Goal: Transaction & Acquisition: Purchase product/service

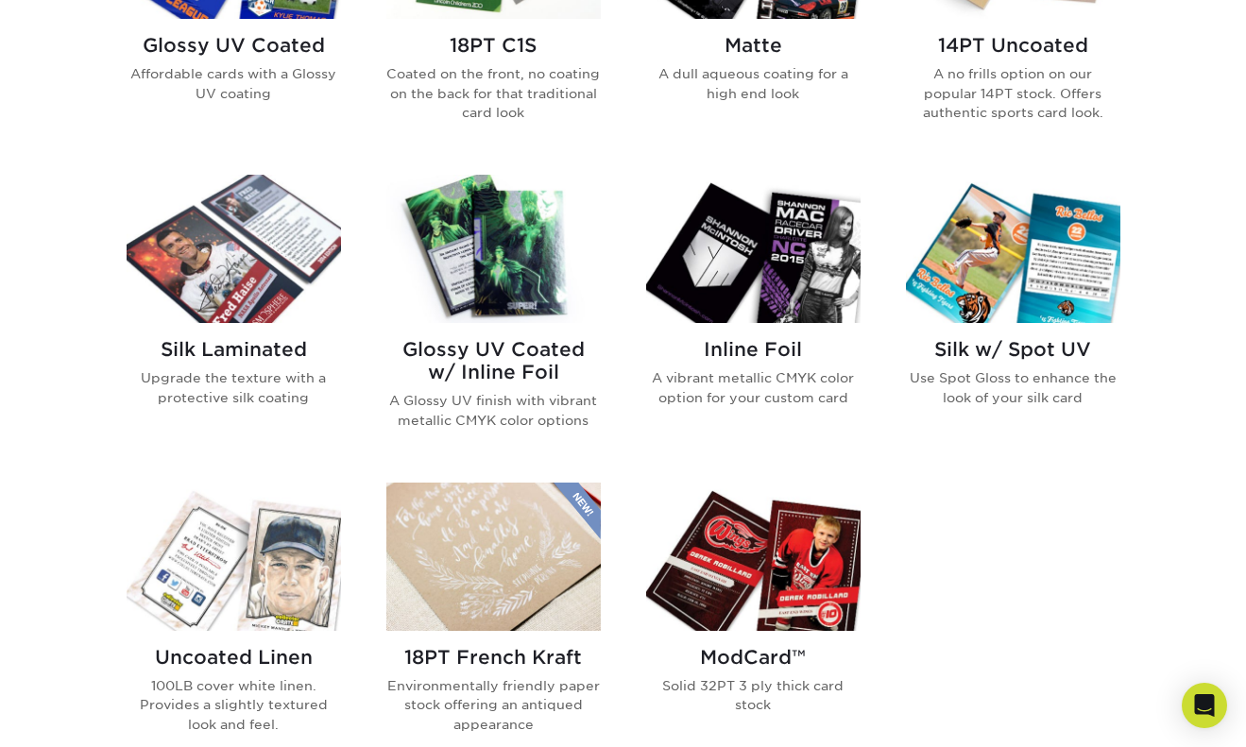
scroll to position [1111, 0]
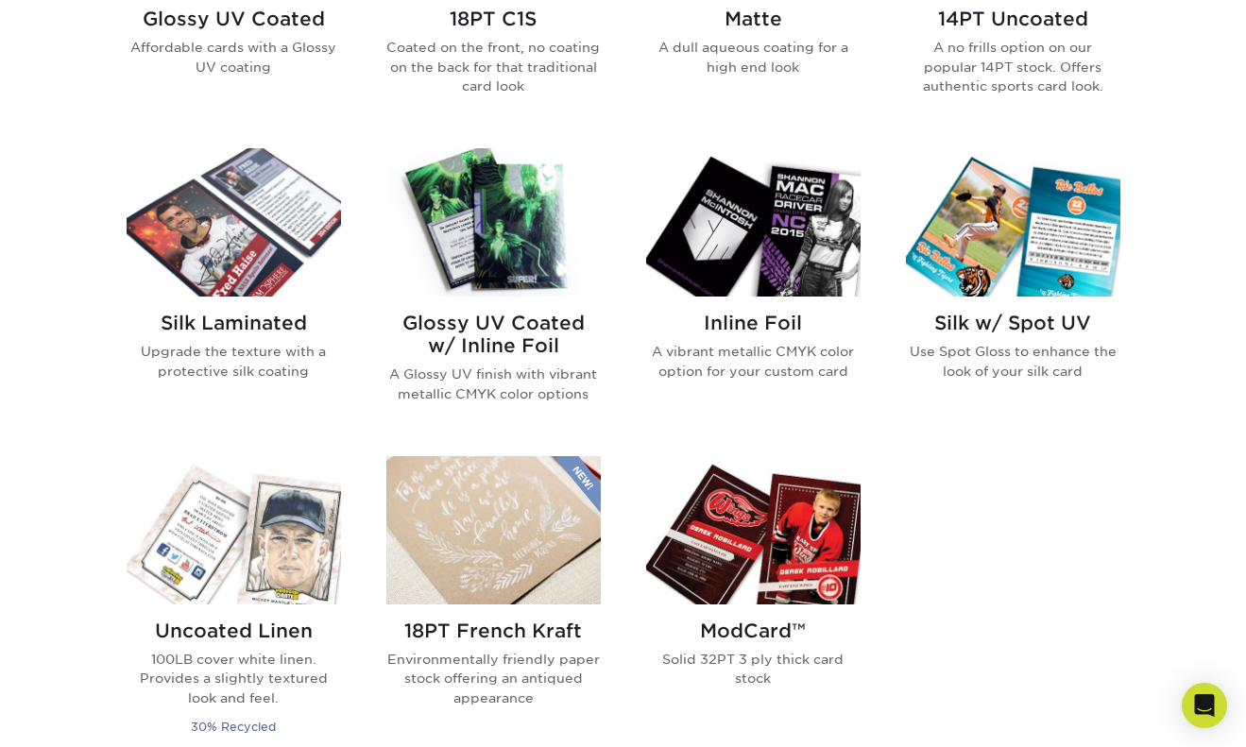
click at [489, 327] on h2 "Glossy UV Coated w/ Inline Foil" at bounding box center [493, 334] width 214 height 45
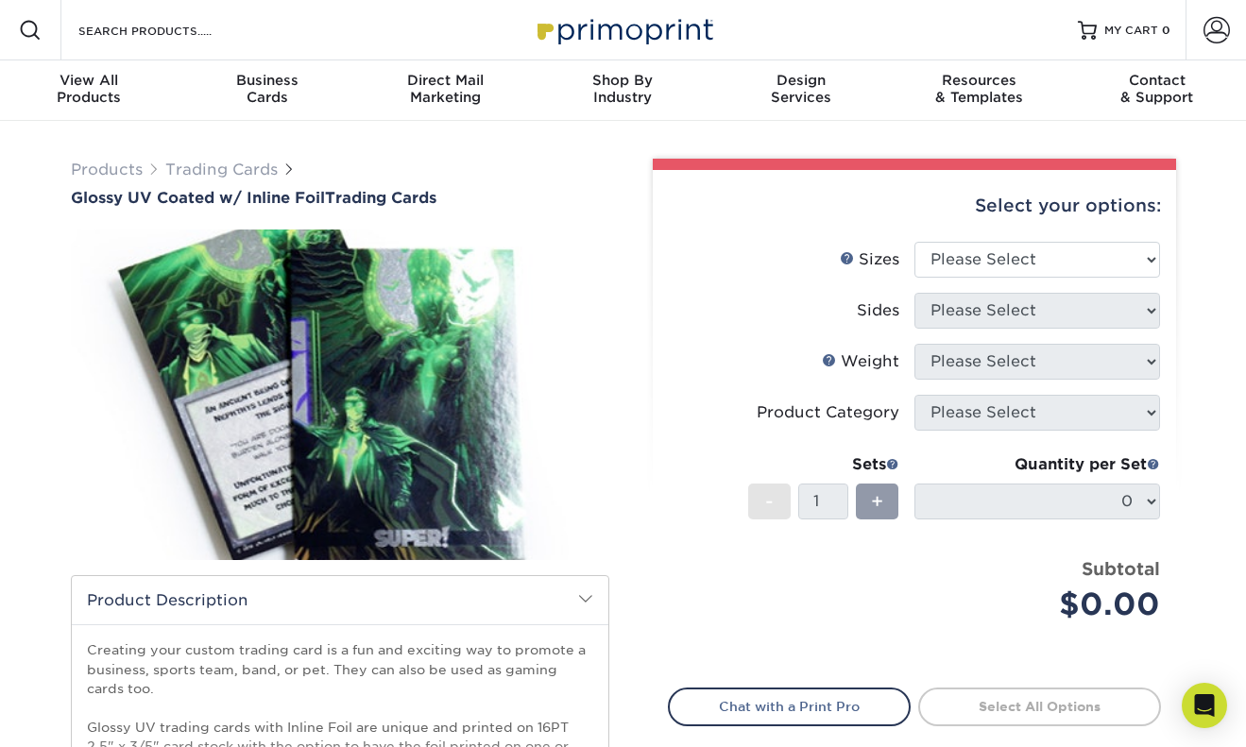
click at [1070, 238] on div "Select your options:" at bounding box center [914, 206] width 493 height 72
click at [1063, 253] on select "Please Select 2.5" x 3.5"" at bounding box center [1038, 260] width 246 height 36
select select "2.50x3.50"
click at [915, 242] on select "Please Select 2.5" x 3.5"" at bounding box center [1038, 260] width 246 height 36
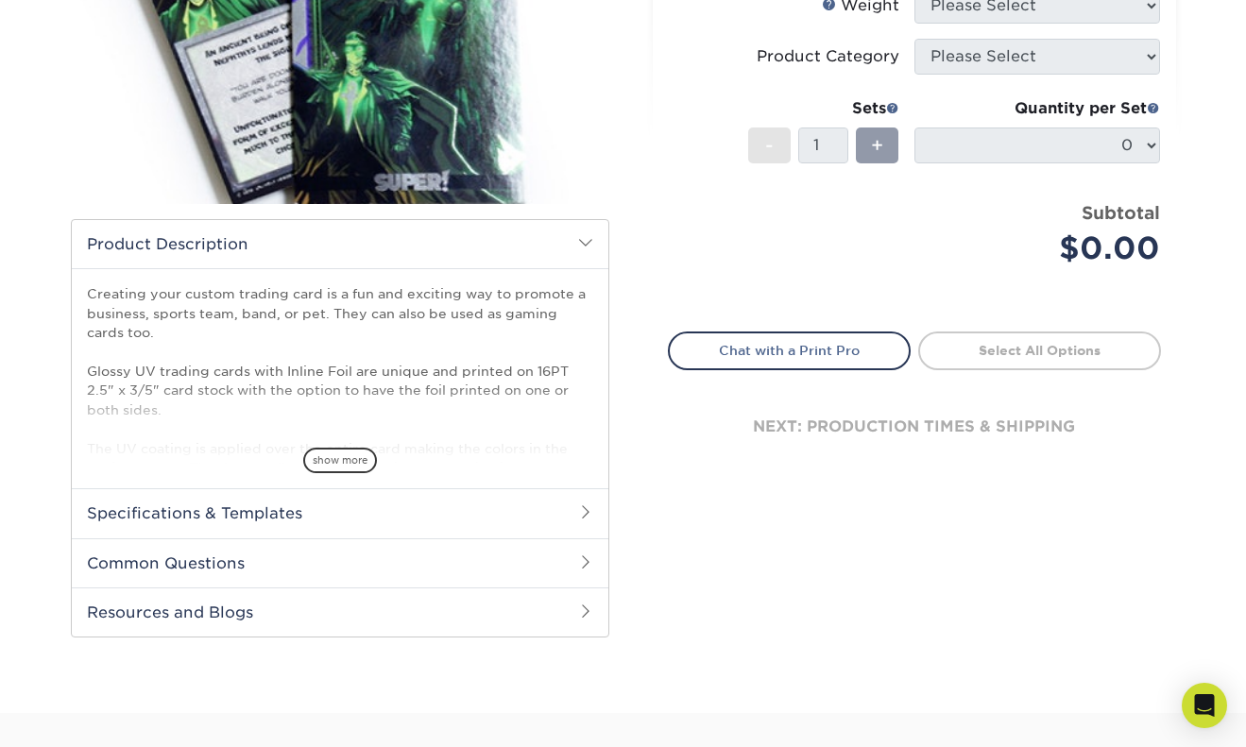
scroll to position [353, 0]
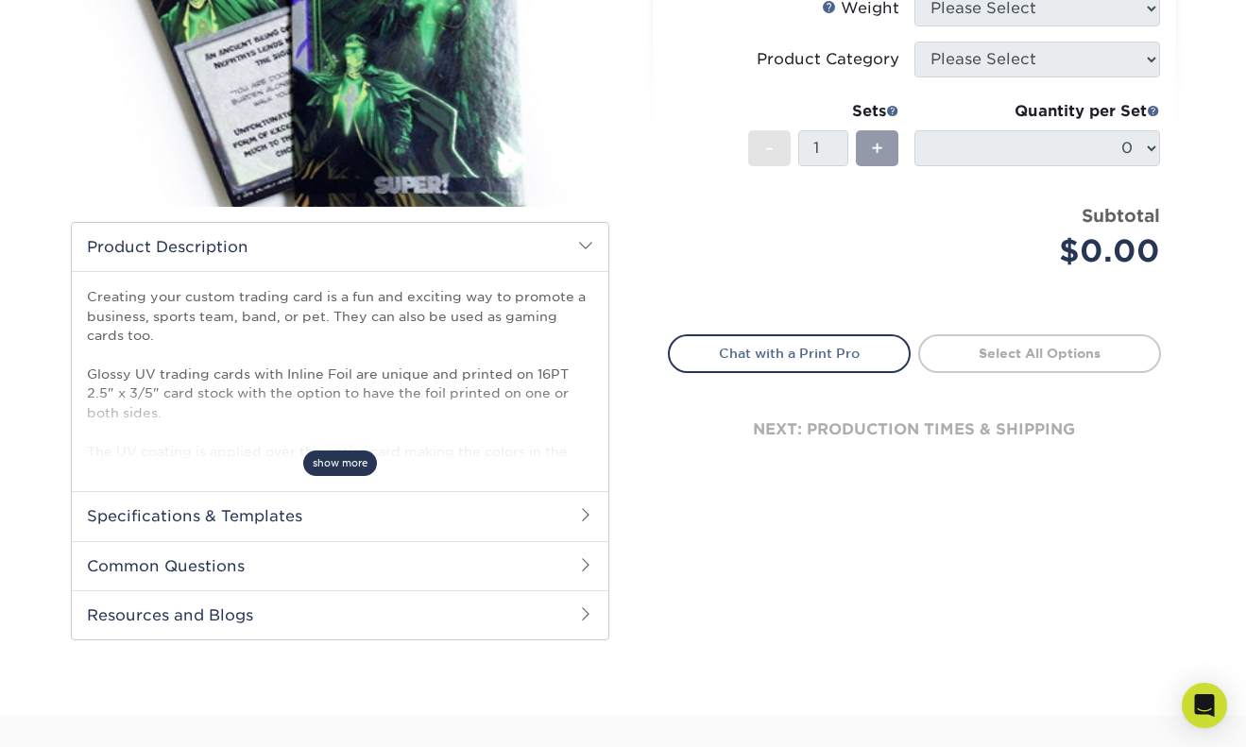
click at [351, 469] on span "show more" at bounding box center [340, 464] width 74 height 26
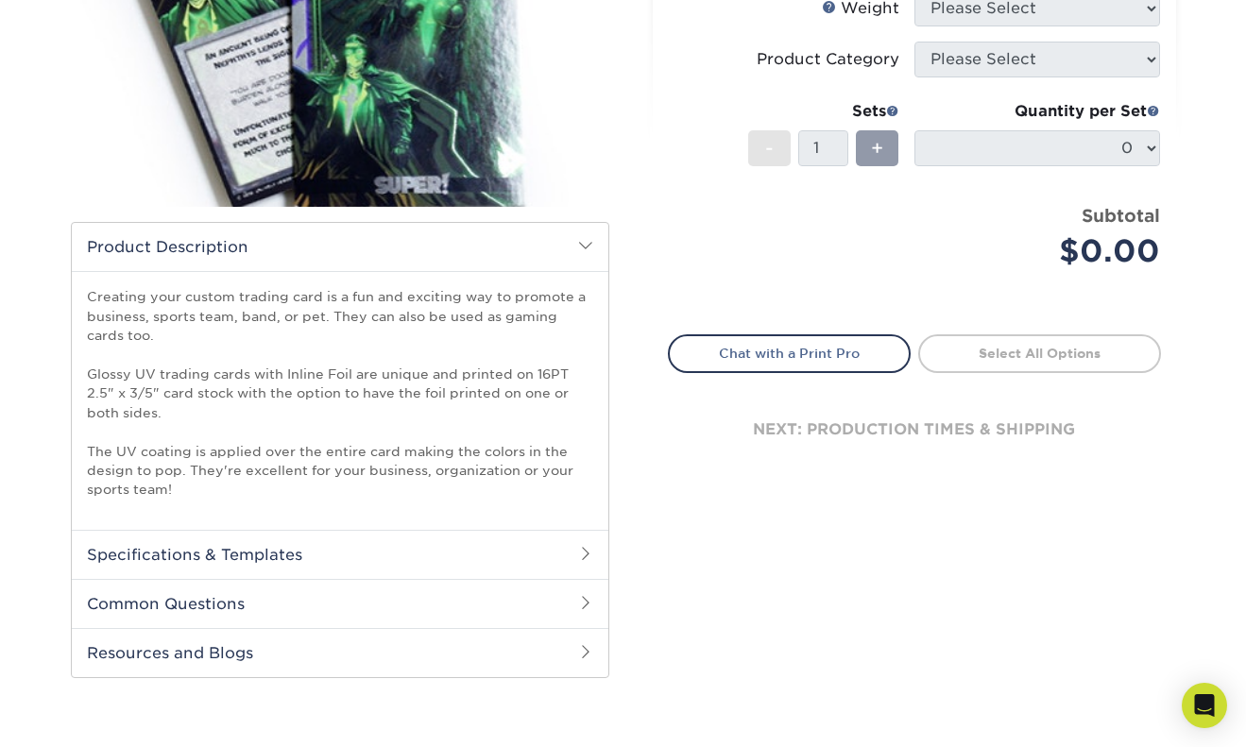
click at [940, 422] on div "next: production times & shipping" at bounding box center [914, 429] width 493 height 113
click at [814, 355] on link "Chat with a Print Pro" at bounding box center [789, 353] width 243 height 38
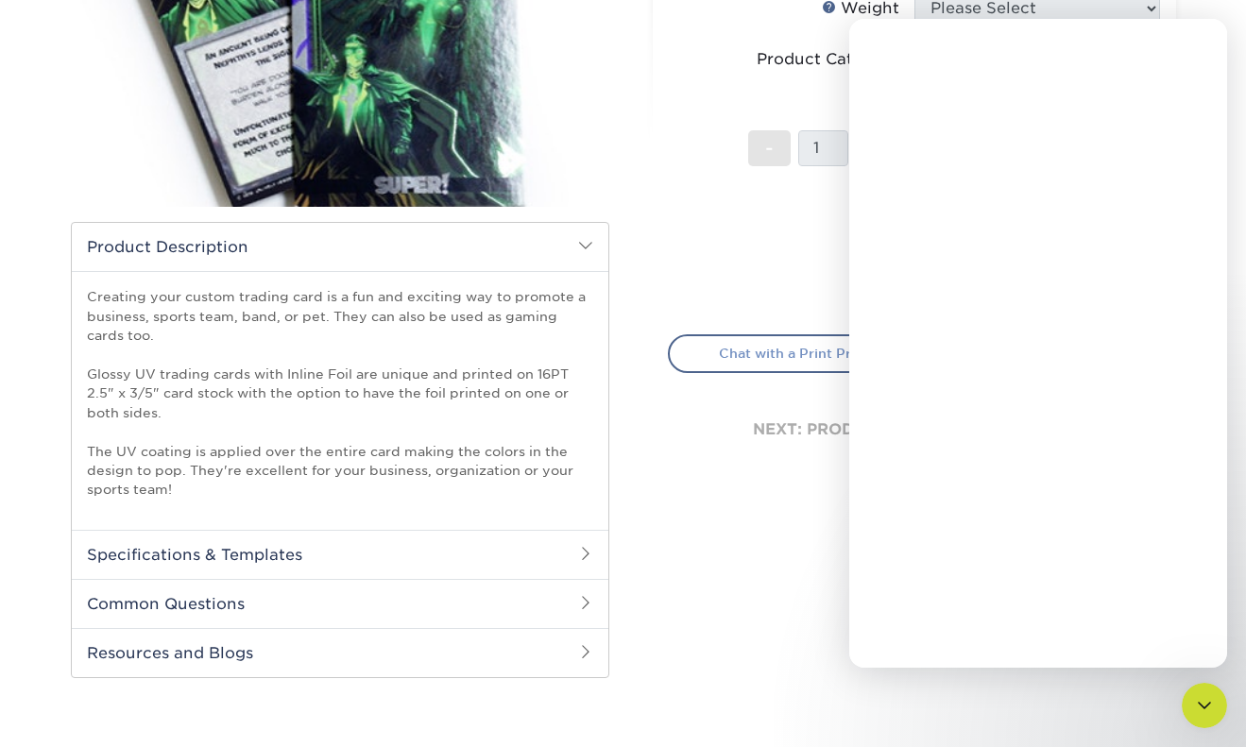
scroll to position [0, 0]
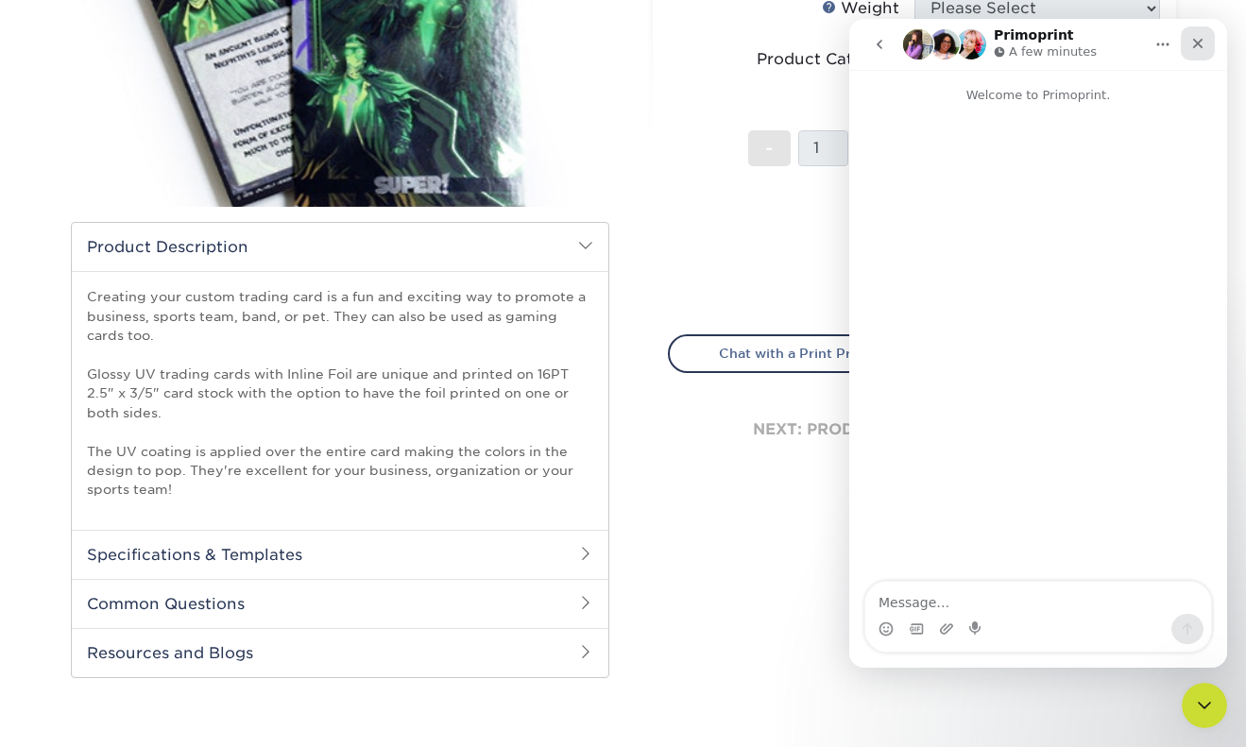
click at [1209, 44] on div "Close" at bounding box center [1198, 43] width 34 height 34
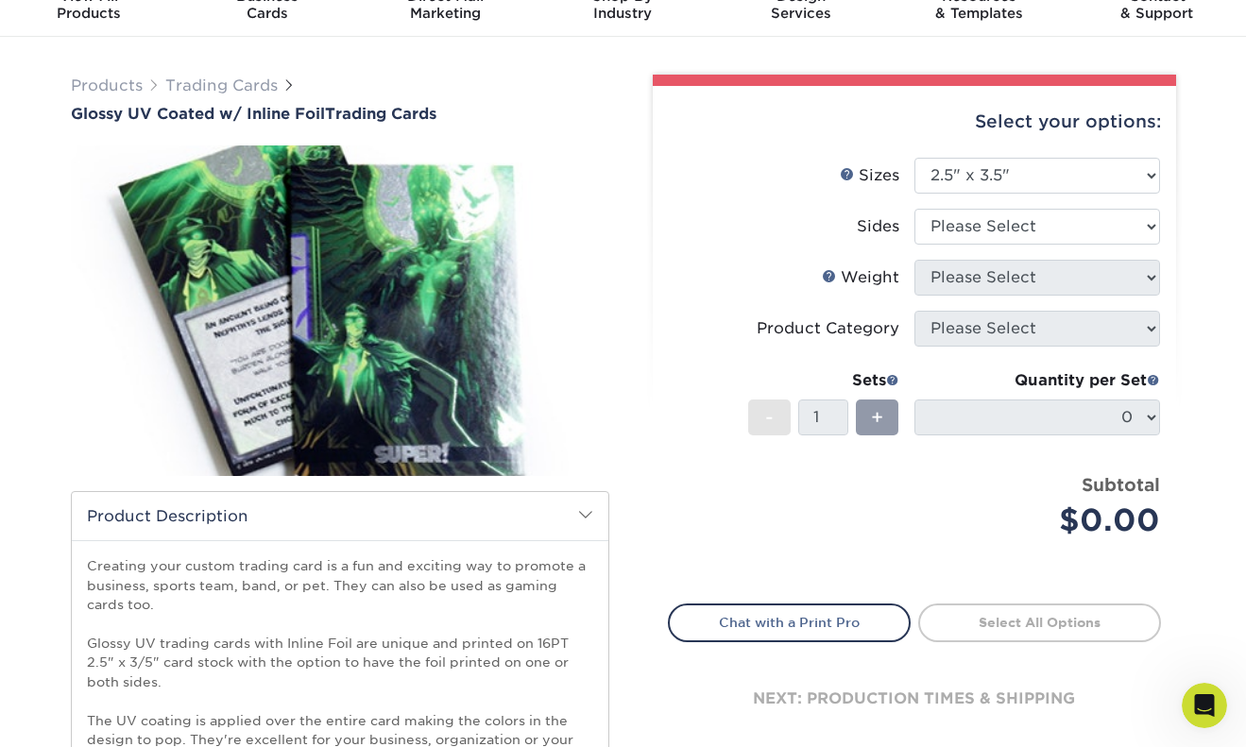
scroll to position [71, 0]
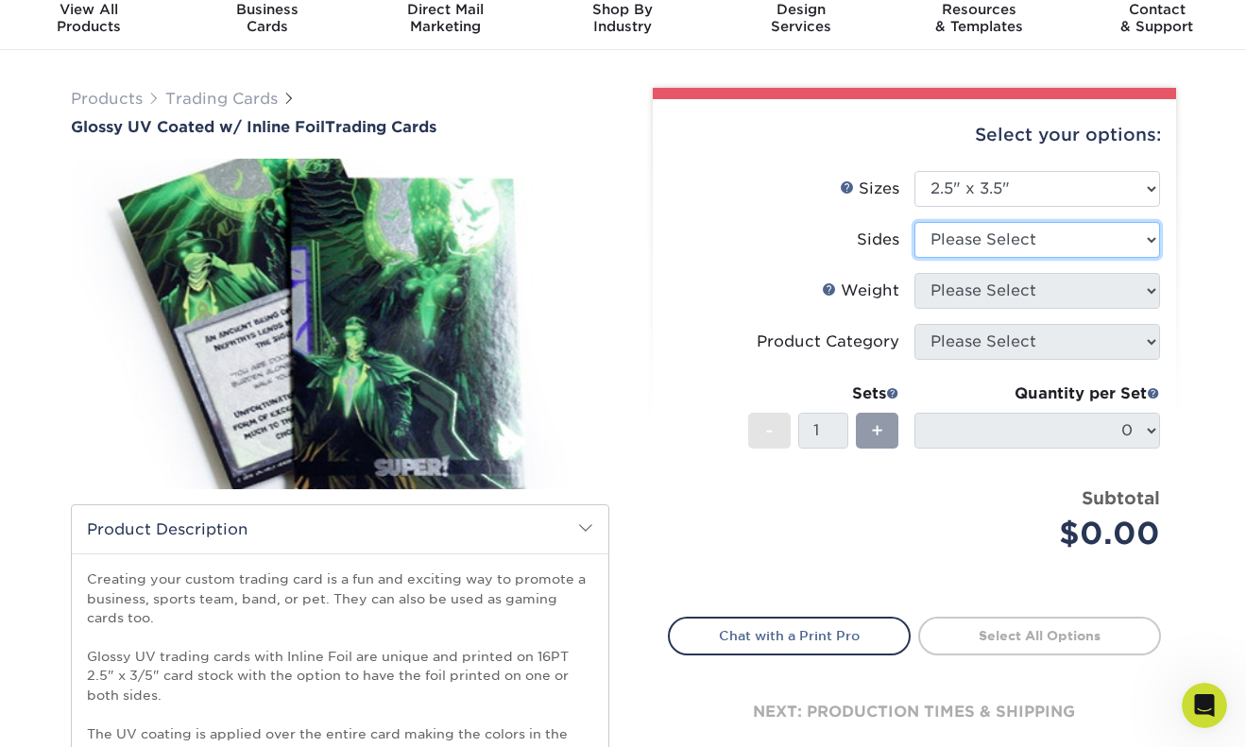
click at [1027, 243] on select "Please Select Print Both Sides - Foil Back Only Print Both Sides - Foil Both Si…" at bounding box center [1038, 240] width 246 height 36
select select "e9e9dfb3-fba1-4d60-972c-fd9ca5904d33"
click at [915, 222] on select "Please Select Print Both Sides - Foil Back Only Print Both Sides - Foil Both Si…" at bounding box center [1038, 240] width 246 height 36
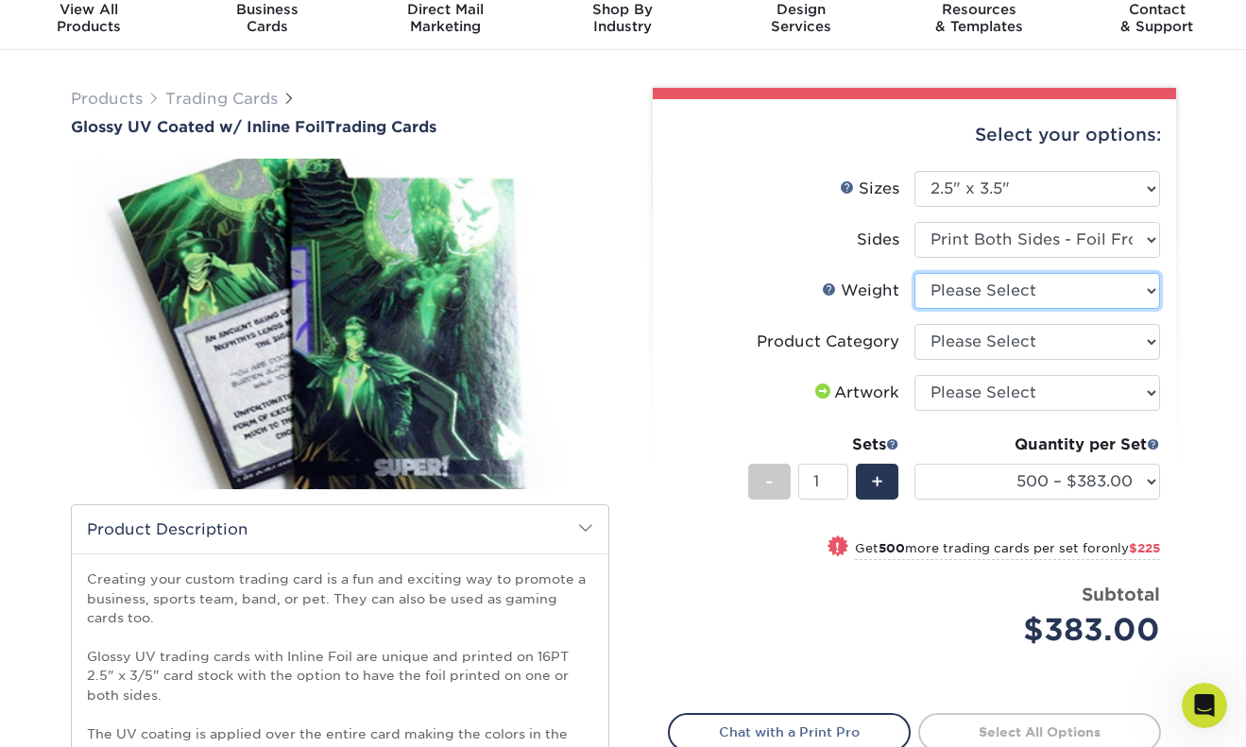
click at [1003, 286] on select "Please Select 16PT" at bounding box center [1038, 291] width 246 height 36
select select "16PT"
click at [915, 273] on select "Please Select 16PT" at bounding box center [1038, 291] width 246 height 36
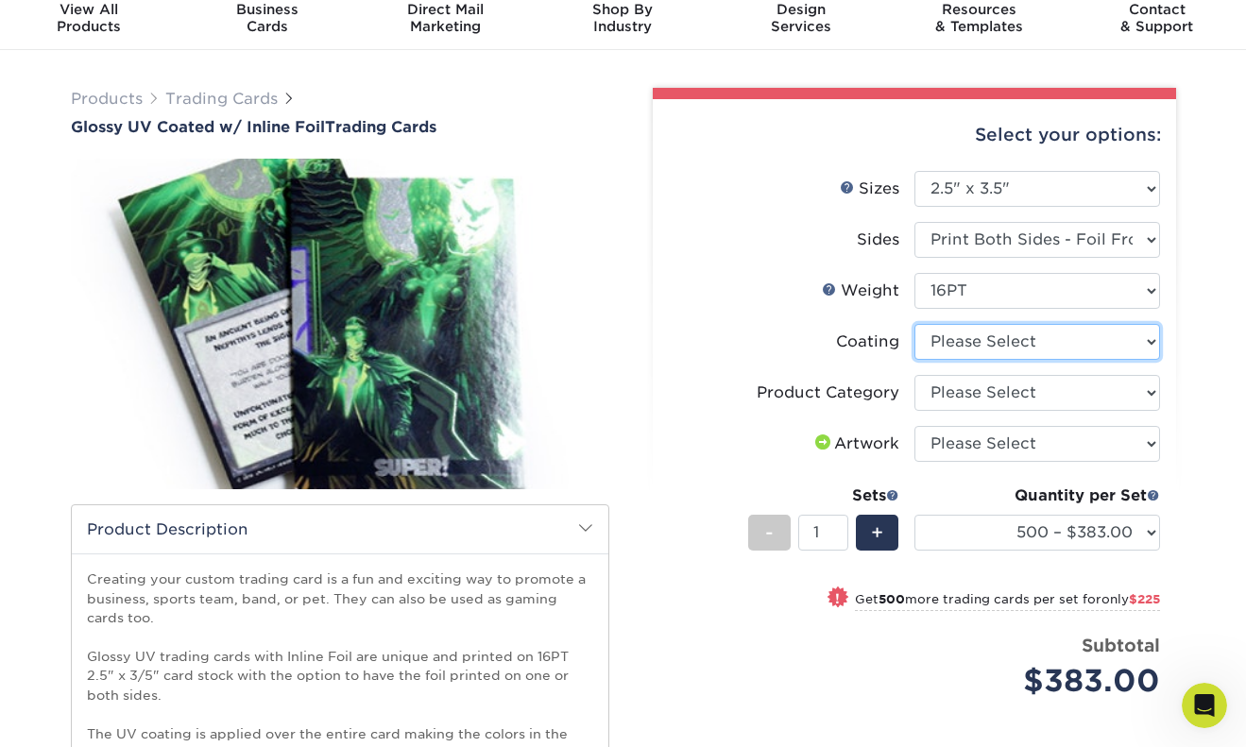
click at [1008, 334] on select at bounding box center [1038, 342] width 246 height 36
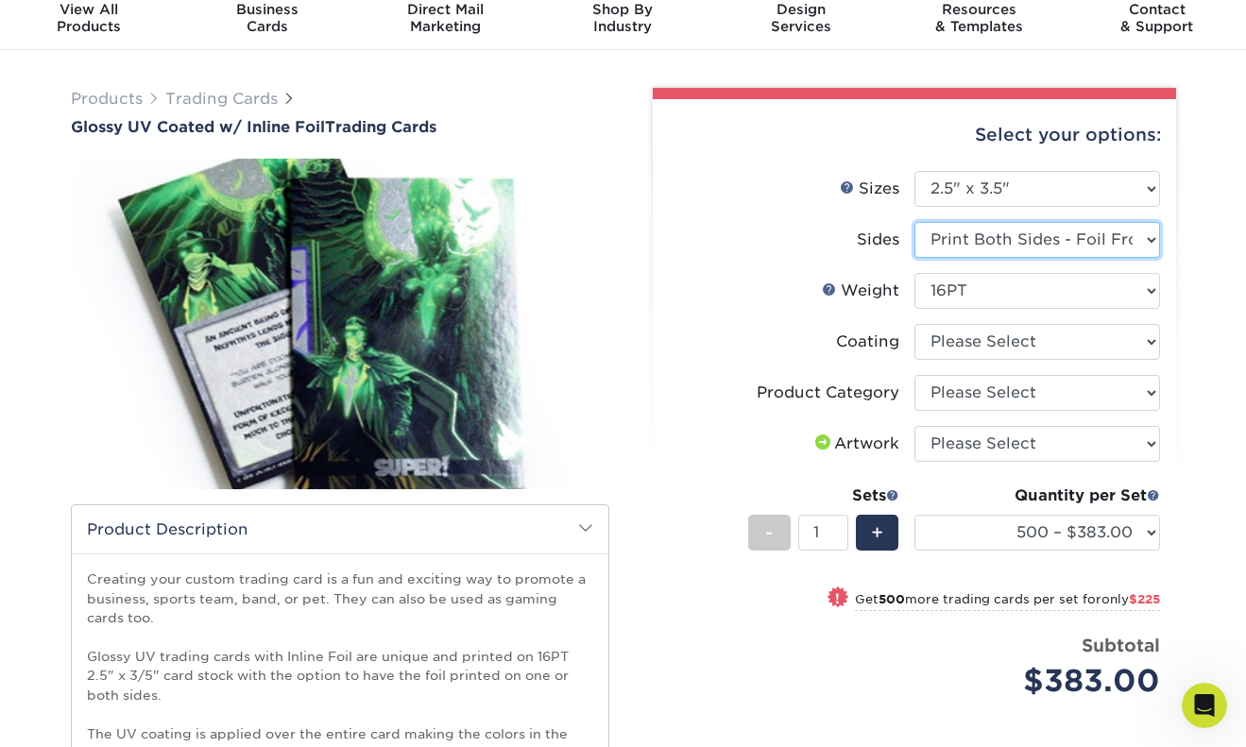
click at [1025, 244] on select "Please Select Print Both Sides - Foil Back Only Print Both Sides - Foil Both Si…" at bounding box center [1038, 240] width 246 height 36
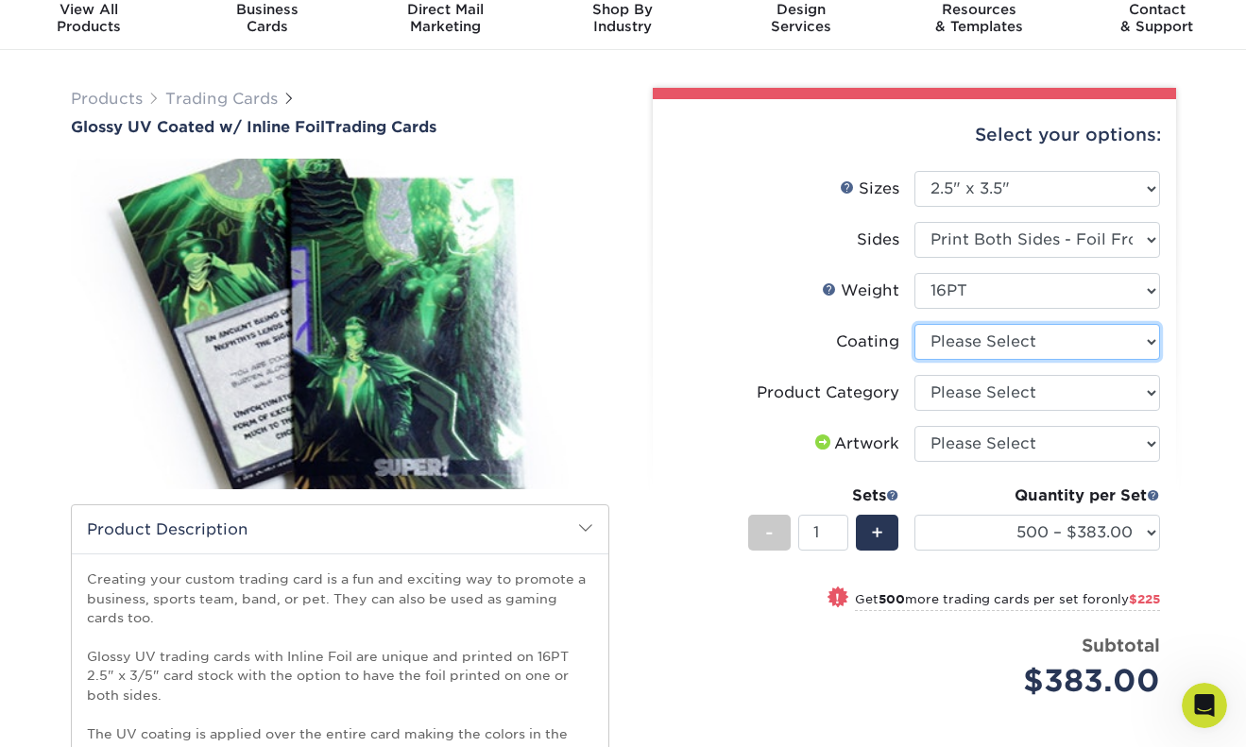
click at [984, 344] on select at bounding box center [1038, 342] width 246 height 36
select select "ae367451-b2b8-45df-a344-0f05b6a12993"
click at [915, 324] on select at bounding box center [1038, 342] width 246 height 36
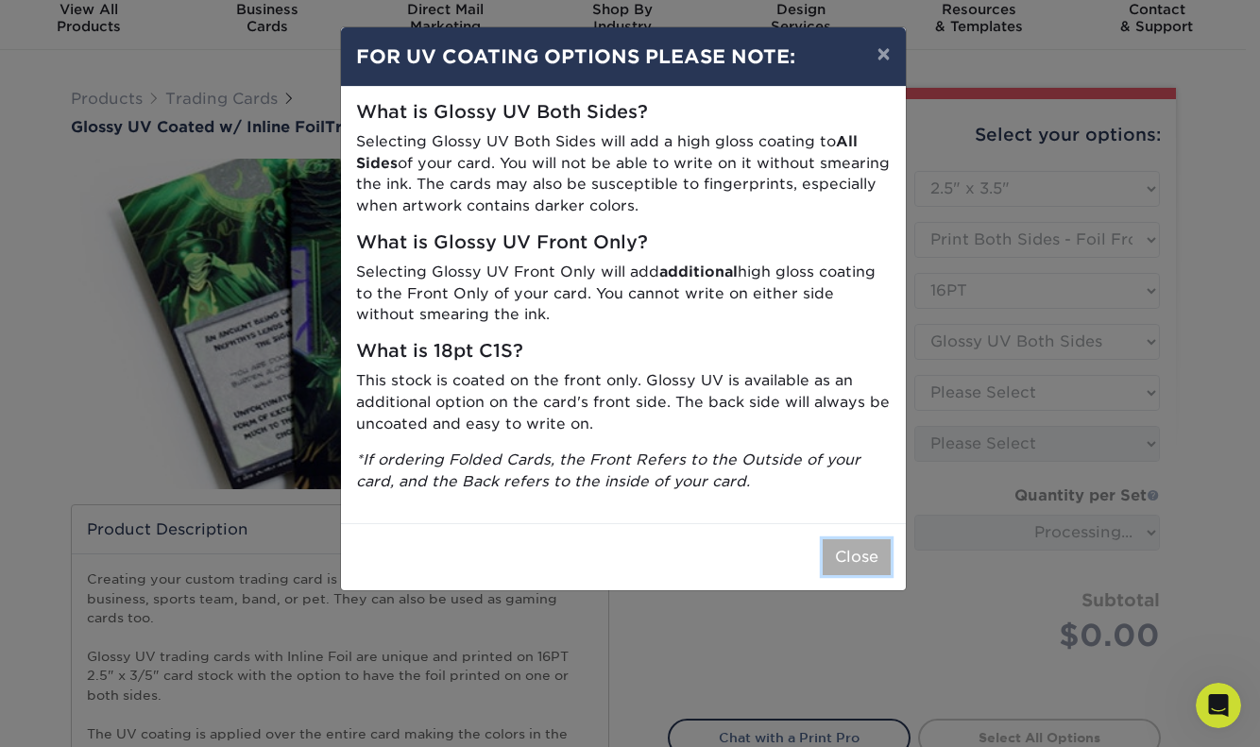
click at [860, 557] on button "Close" at bounding box center [857, 558] width 68 height 36
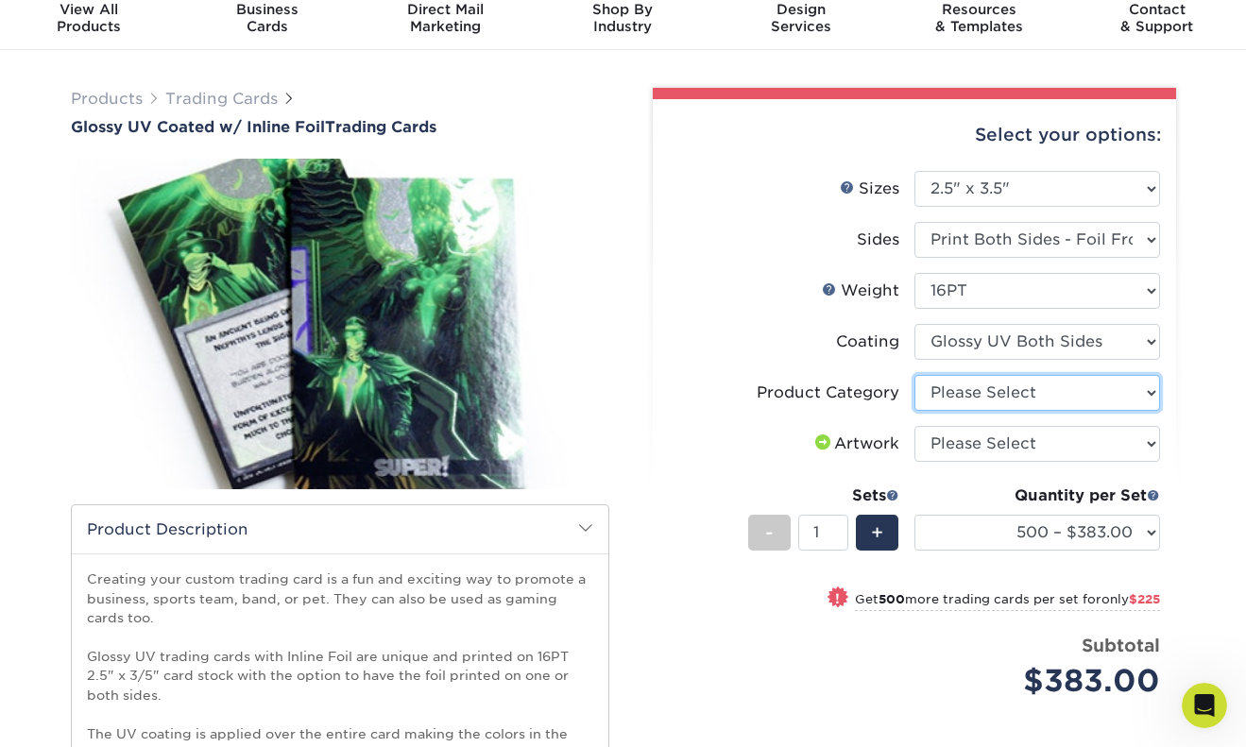
click at [1004, 391] on select "Please Select Trading Cards" at bounding box center [1038, 393] width 246 height 36
select select "c2f9bce9-36c2-409d-b101-c29d9d031e18"
click at [915, 375] on select "Please Select Trading Cards" at bounding box center [1038, 393] width 246 height 36
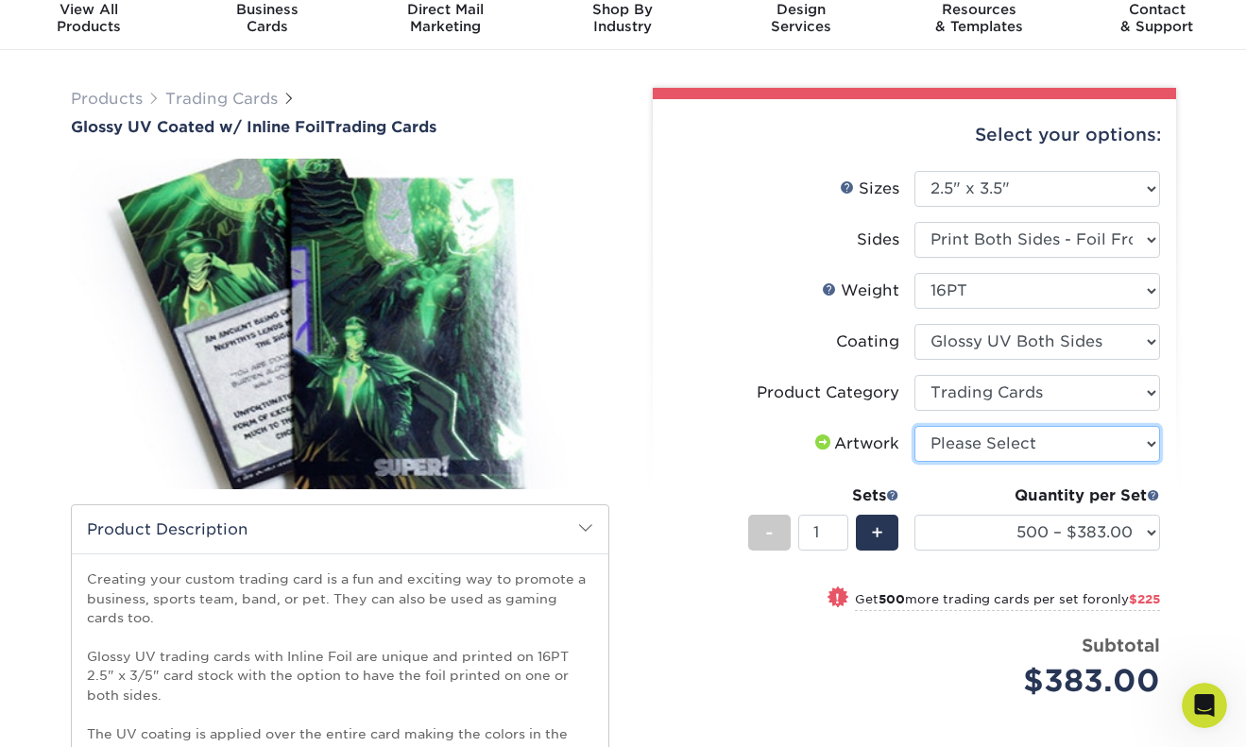
click at [1011, 438] on select "Please Select I will upload files I need a design - $100" at bounding box center [1038, 444] width 246 height 36
select select "upload"
click at [915, 426] on select "Please Select I will upload files I need a design - $100" at bounding box center [1038, 444] width 246 height 36
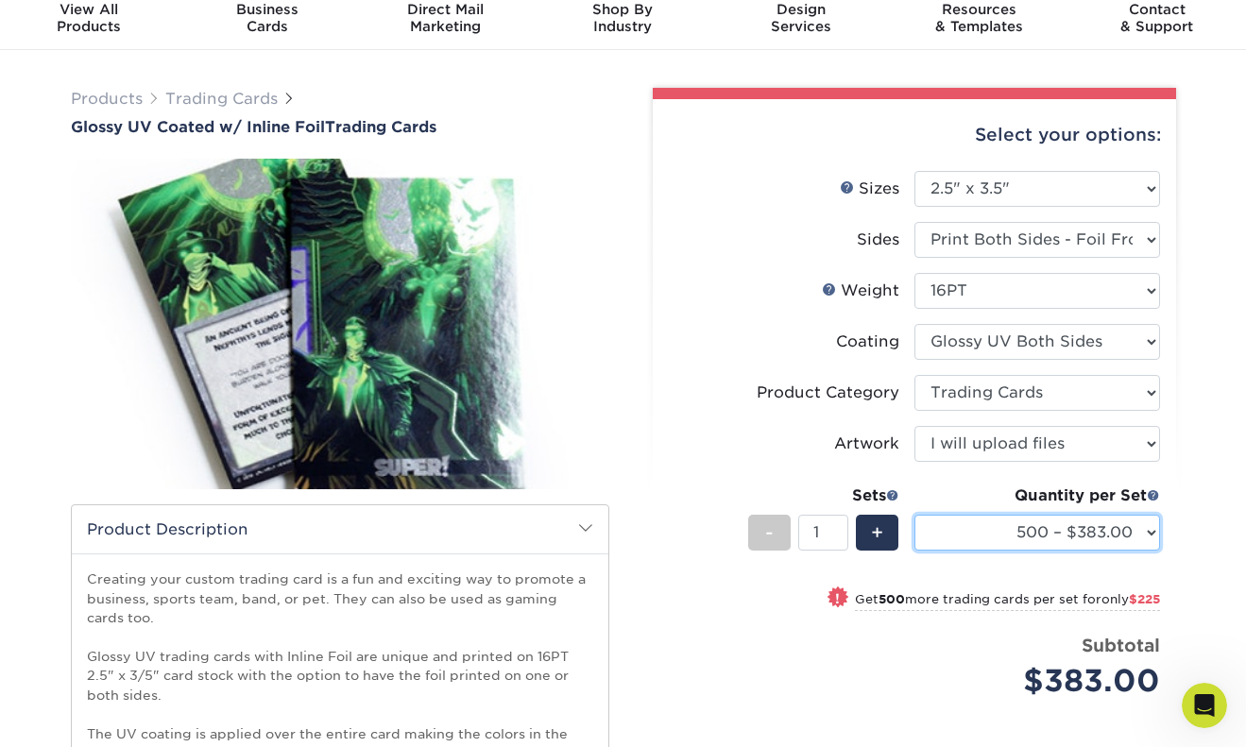
click at [963, 533] on select "500 – $383.00 1000 – $608.00 2500 – $883.00 5000 – $1252.00" at bounding box center [1038, 533] width 246 height 36
select select "5000 – $1252.00"
click at [915, 515] on select "500 – $383.00 1000 – $608.00 2500 – $883.00 5000 – $1252.00" at bounding box center [1038, 533] width 246 height 36
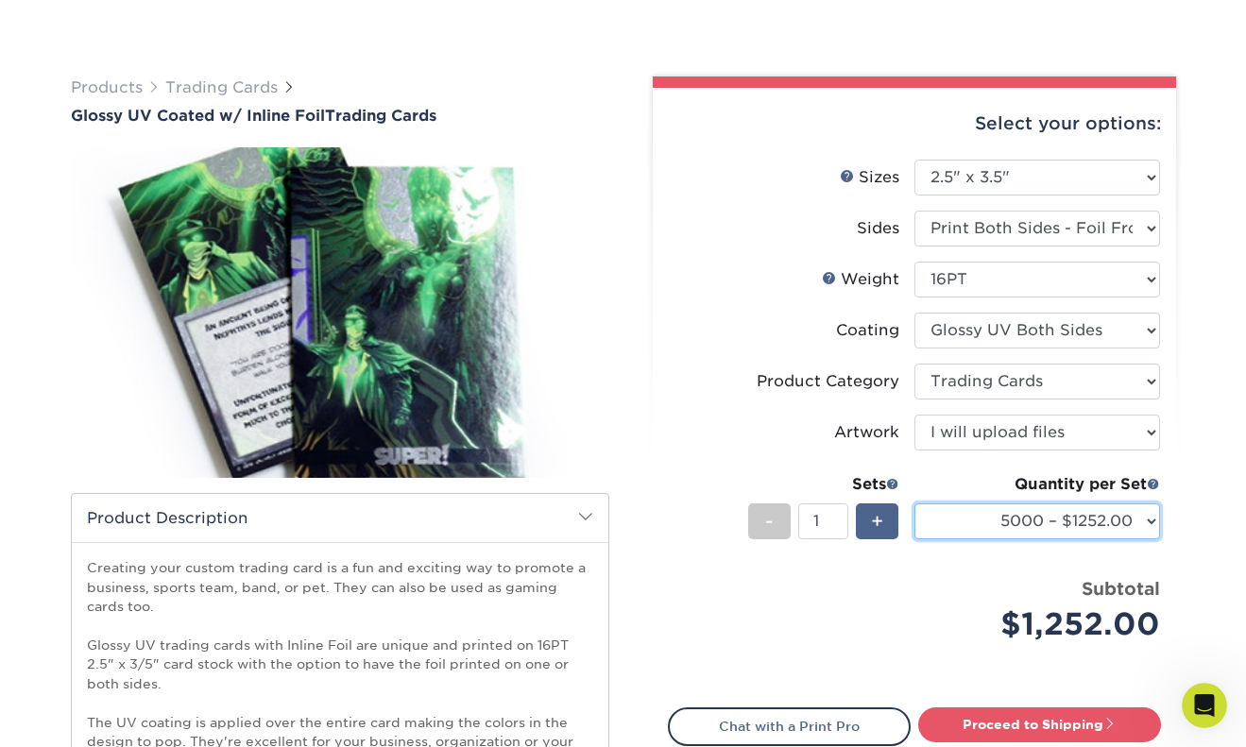
scroll to position [100, 0]
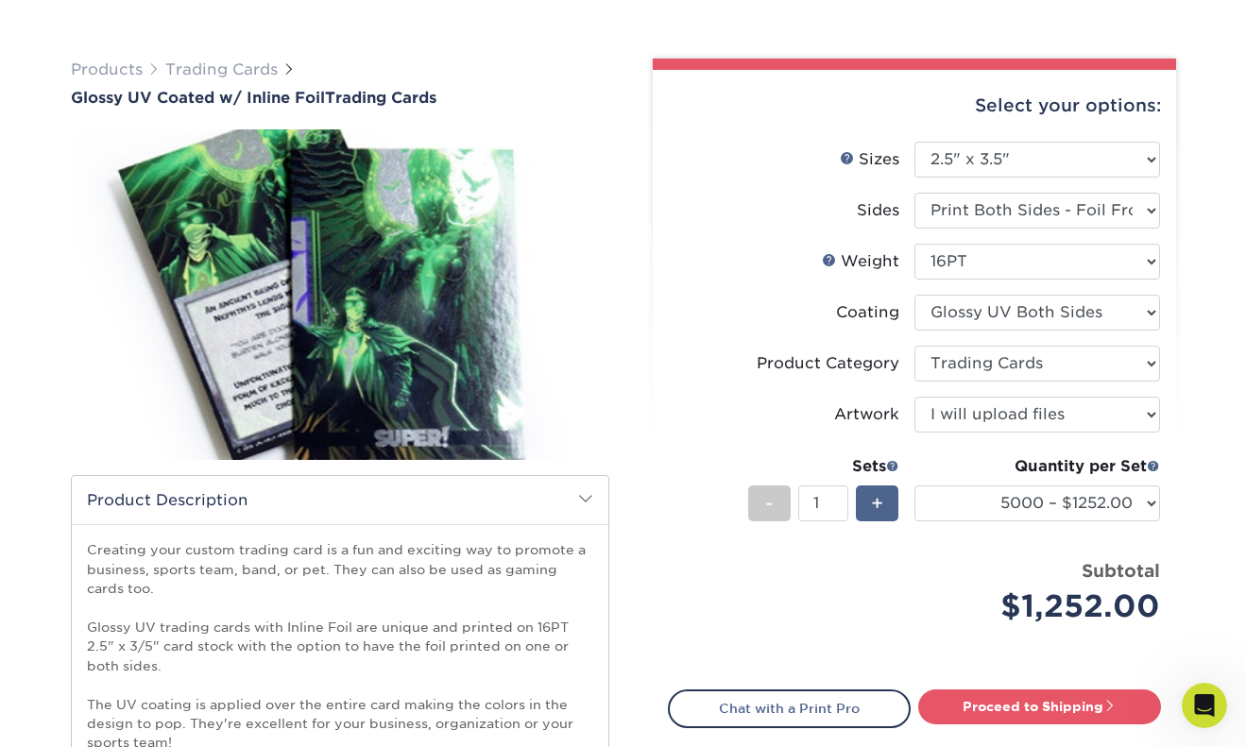
click at [872, 508] on span "+" at bounding box center [877, 503] width 12 height 28
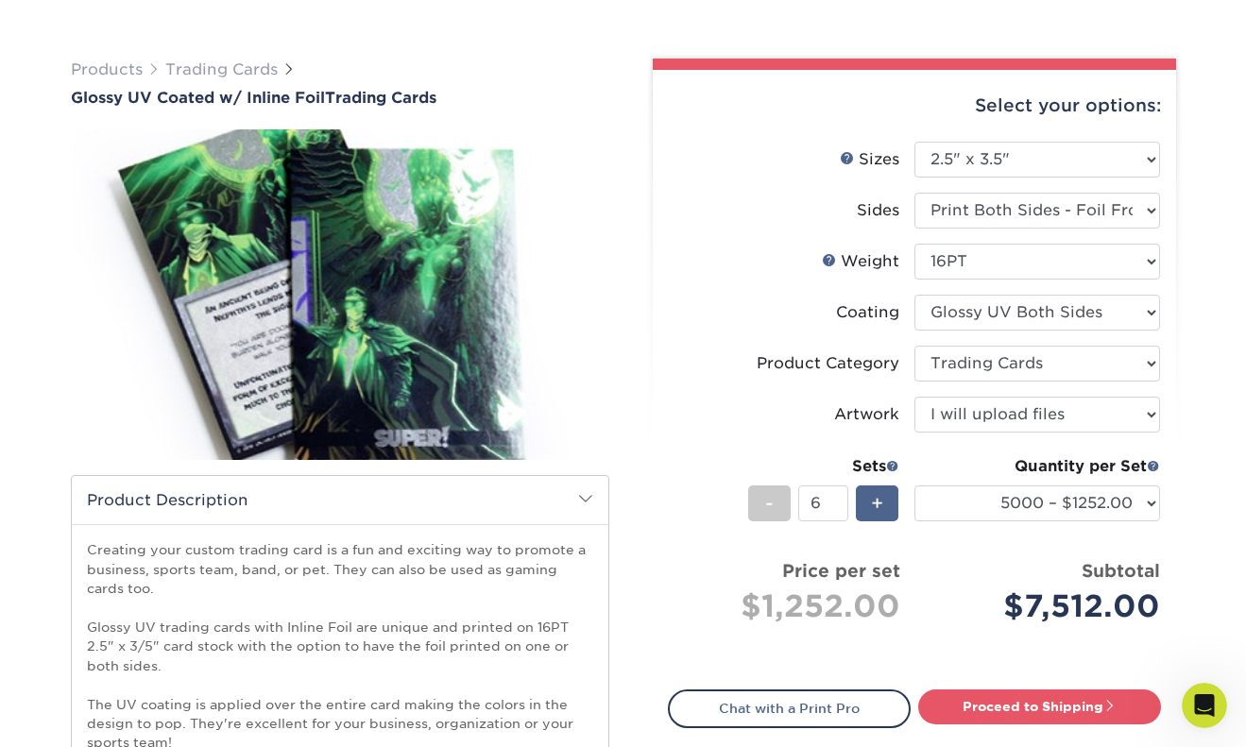
click at [872, 508] on span "+" at bounding box center [877, 503] width 12 height 28
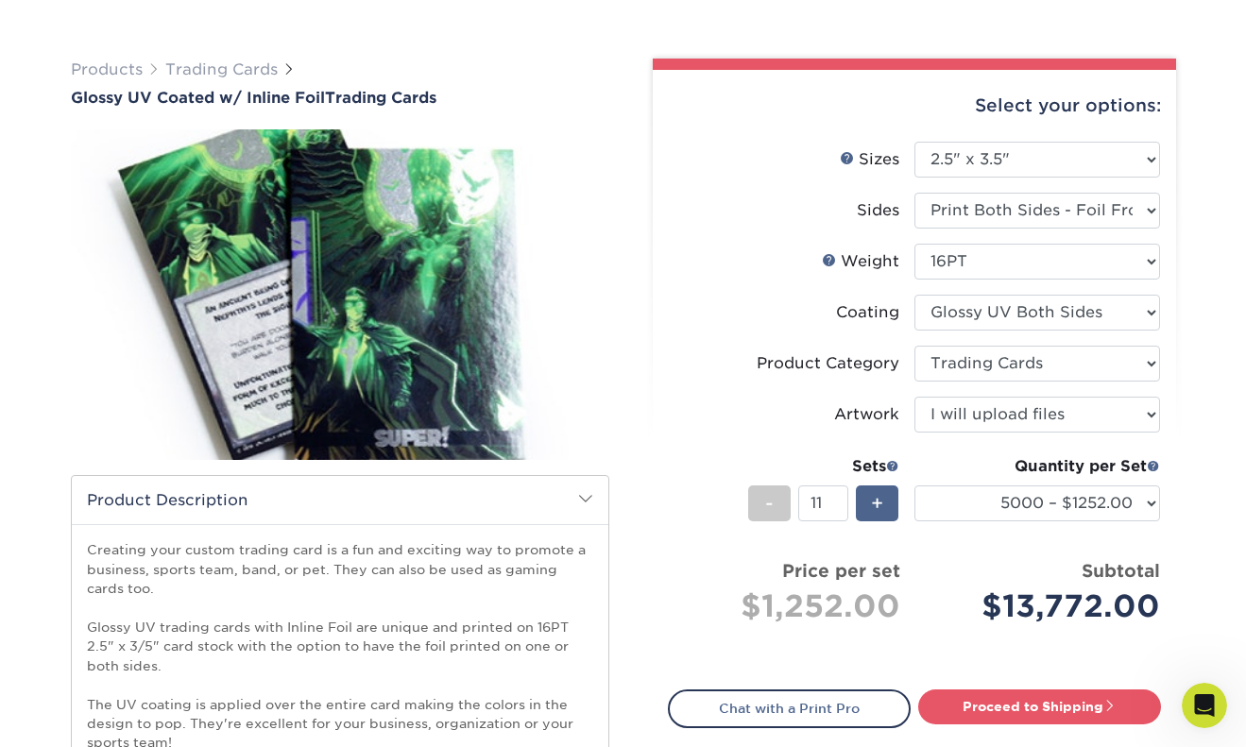
click at [872, 508] on span "+" at bounding box center [877, 503] width 12 height 28
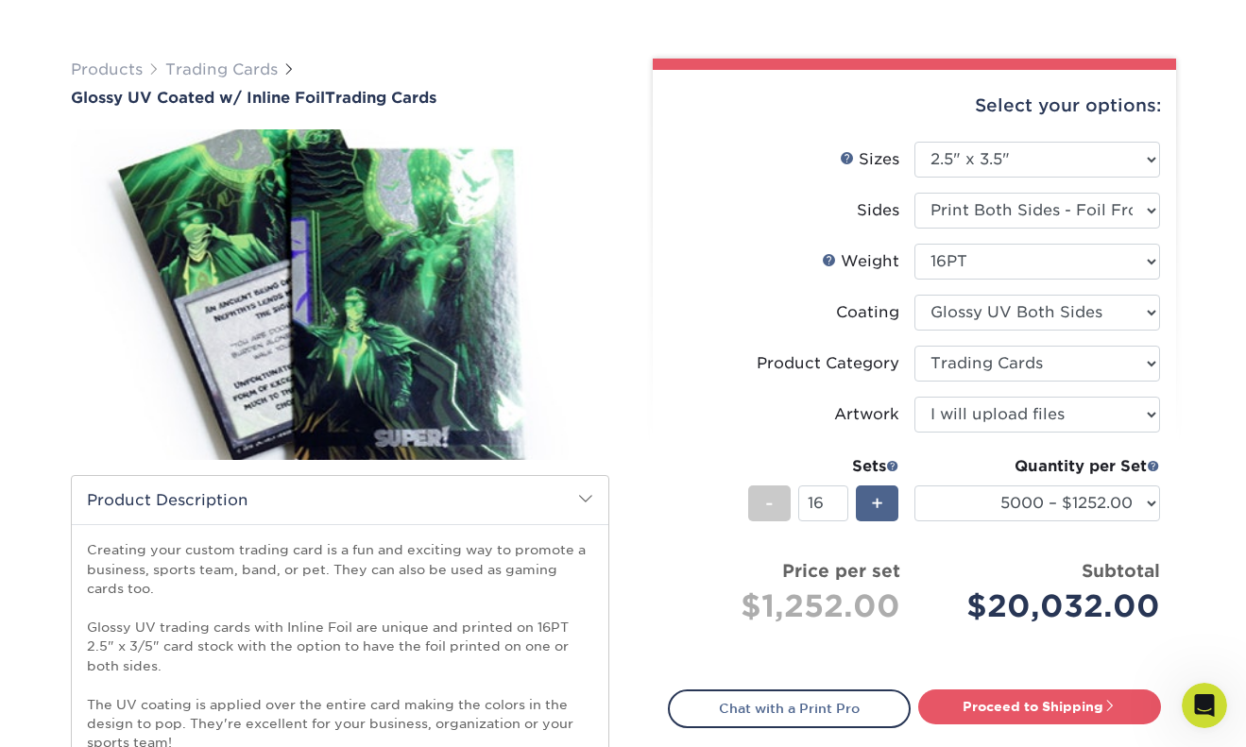
click at [872, 508] on span "+" at bounding box center [877, 503] width 12 height 28
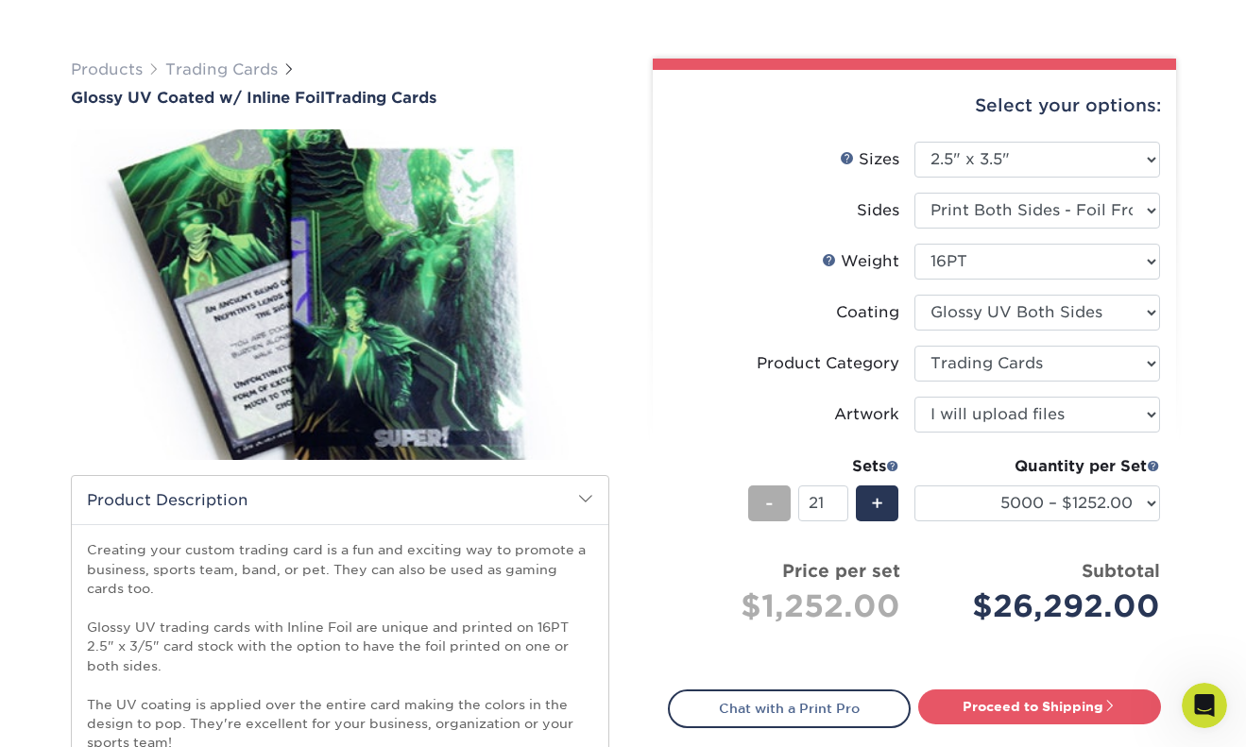
click at [774, 512] on div "-" at bounding box center [769, 504] width 43 height 36
click at [791, 514] on div "-" at bounding box center [773, 507] width 50 height 43
click at [771, 509] on span "-" at bounding box center [769, 503] width 9 height 28
type input "18"
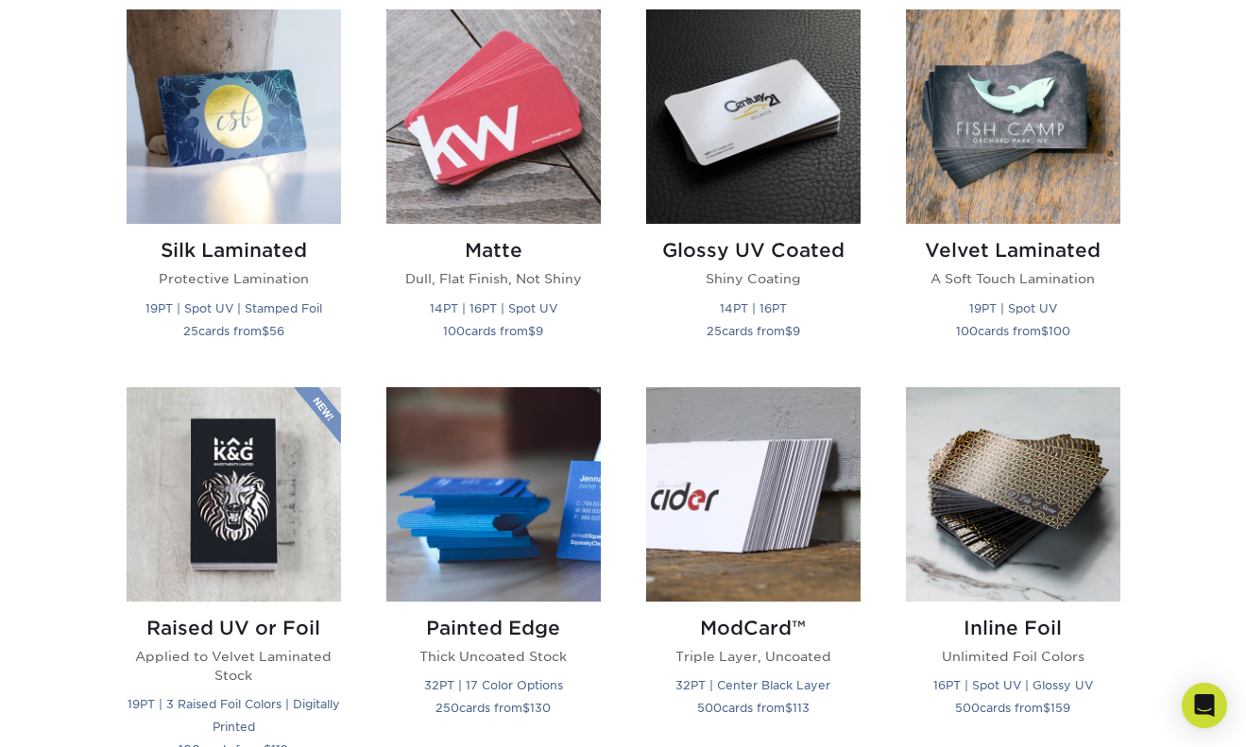
scroll to position [1091, 0]
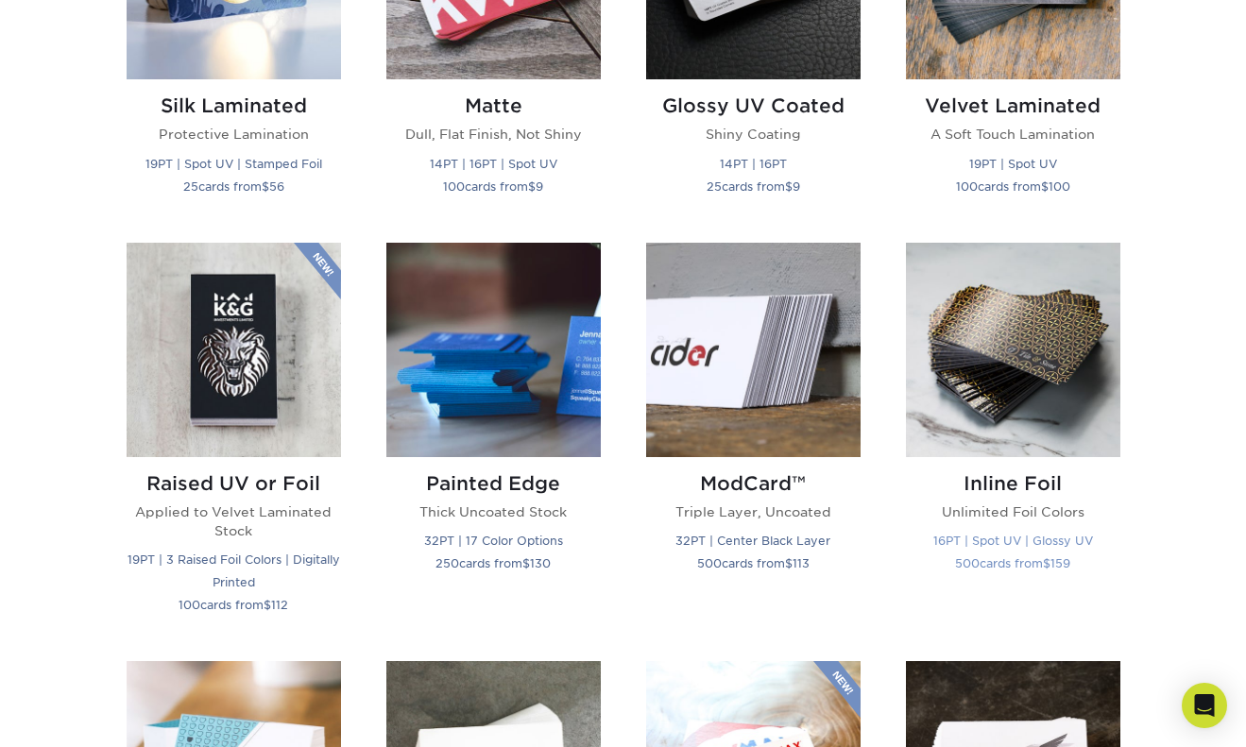
click at [1024, 414] on img at bounding box center [1013, 350] width 214 height 214
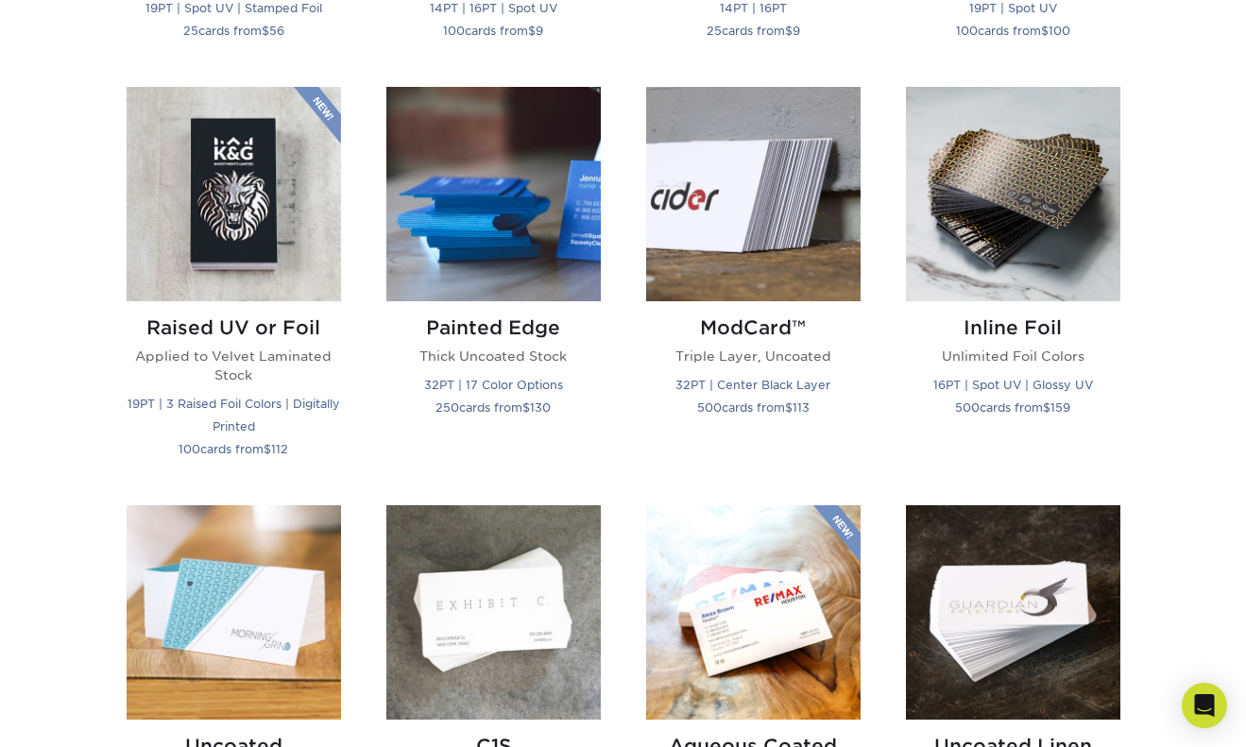
scroll to position [1201, 0]
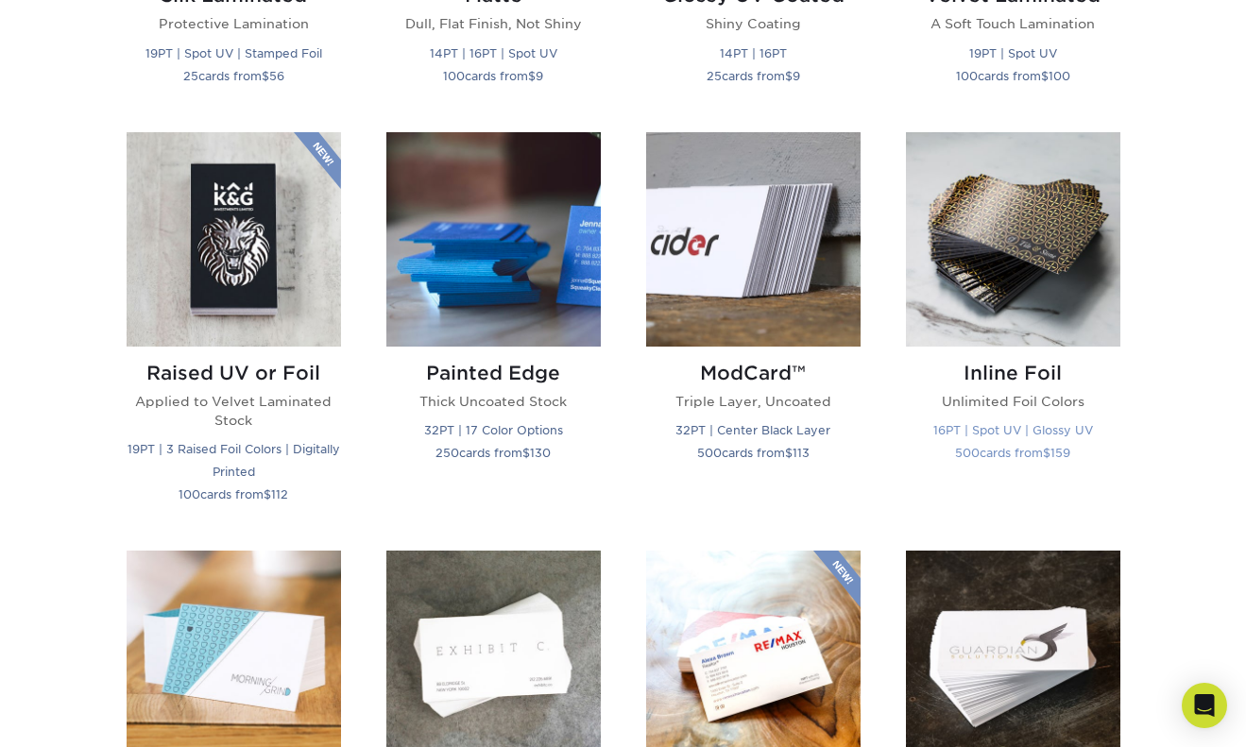
click at [1002, 272] on img at bounding box center [1013, 239] width 214 height 214
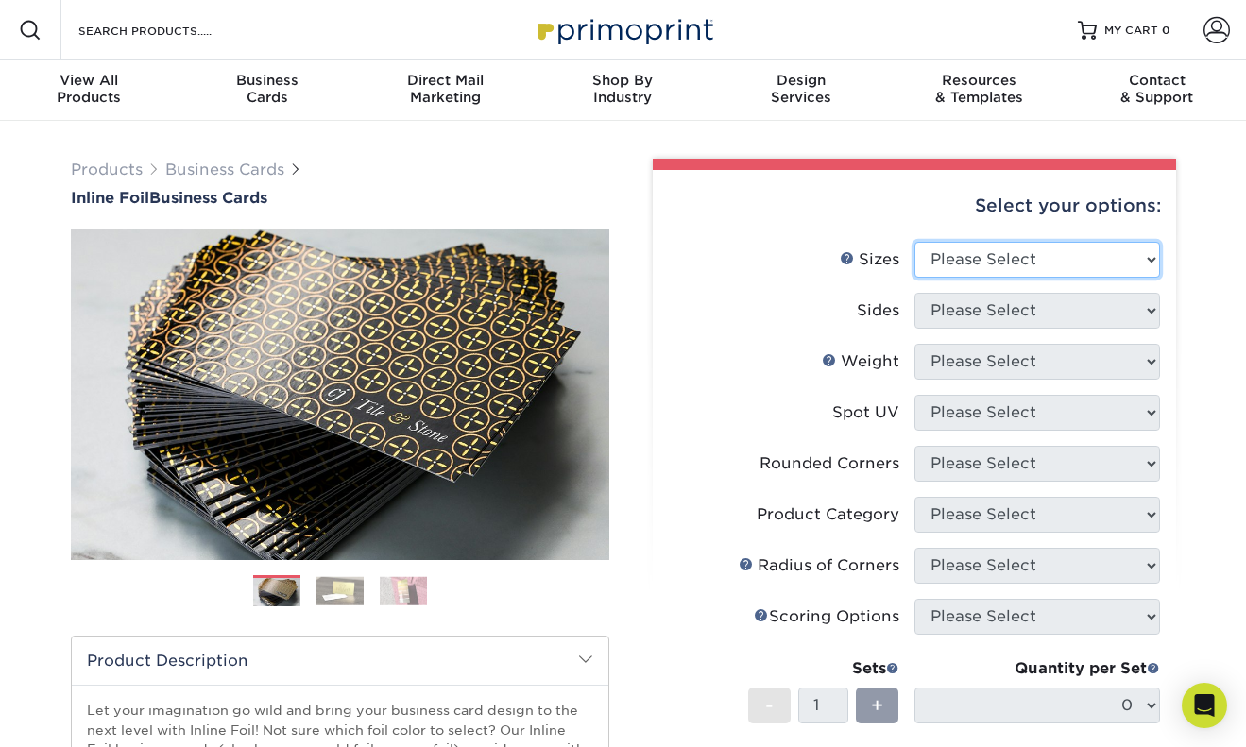
click at [985, 261] on select "Please Select 1.5" x 3.5" - Mini 1.75" x 3.5" - Mini 2" x 2" - Square 2" x 3" -…" at bounding box center [1038, 260] width 246 height 36
select select "2.00x3.50"
click at [915, 242] on select "Please Select 1.5" x 3.5" - Mini 1.75" x 3.5" - Mini 2" x 2" - Square 2" x 3" -…" at bounding box center [1038, 260] width 246 height 36
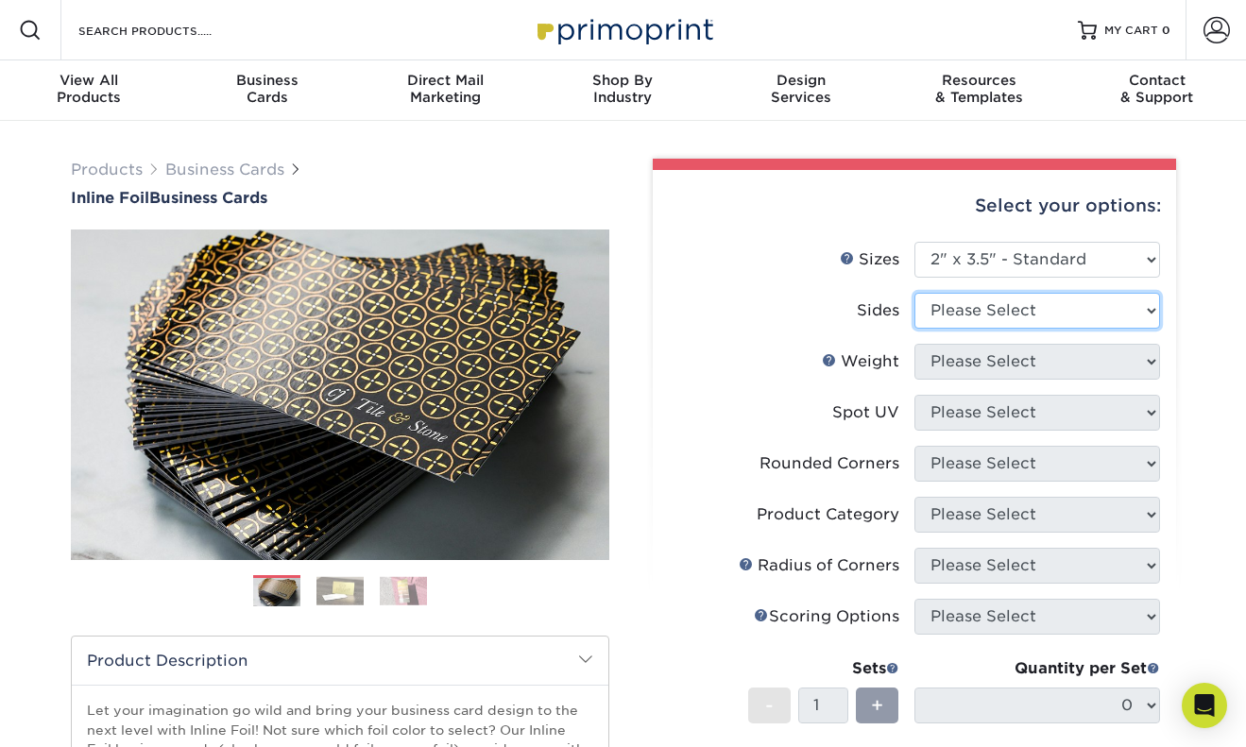
click at [967, 307] on select "Please Select Print Both Sides - Foil Back Only Print Both Sides - Foil Both Si…" at bounding box center [1038, 311] width 246 height 36
select select "e9e9dfb3-fba1-4d60-972c-fd9ca5904d33"
click at [915, 293] on select "Please Select Print Both Sides - Foil Back Only Print Both Sides - Foil Both Si…" at bounding box center [1038, 311] width 246 height 36
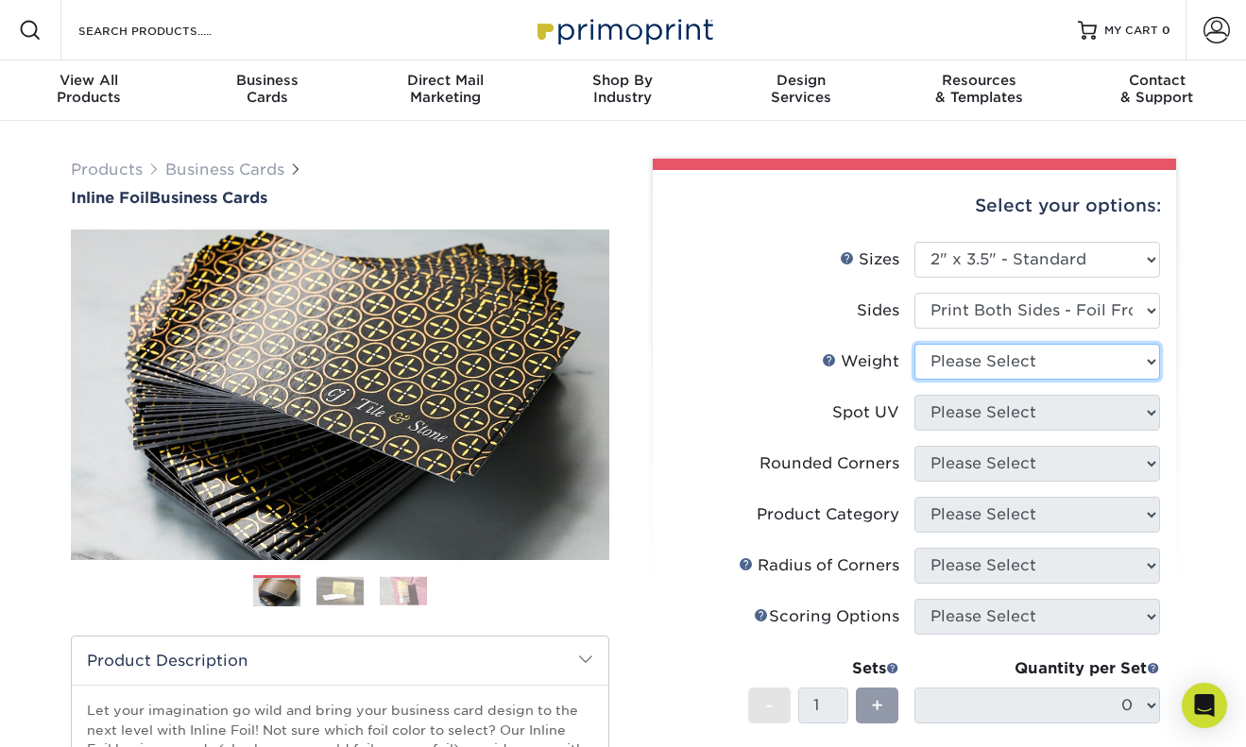
click at [963, 362] on select "Please Select 16PT" at bounding box center [1038, 362] width 246 height 36
select select "16PT"
click at [915, 344] on select "Please Select 16PT" at bounding box center [1038, 362] width 246 height 36
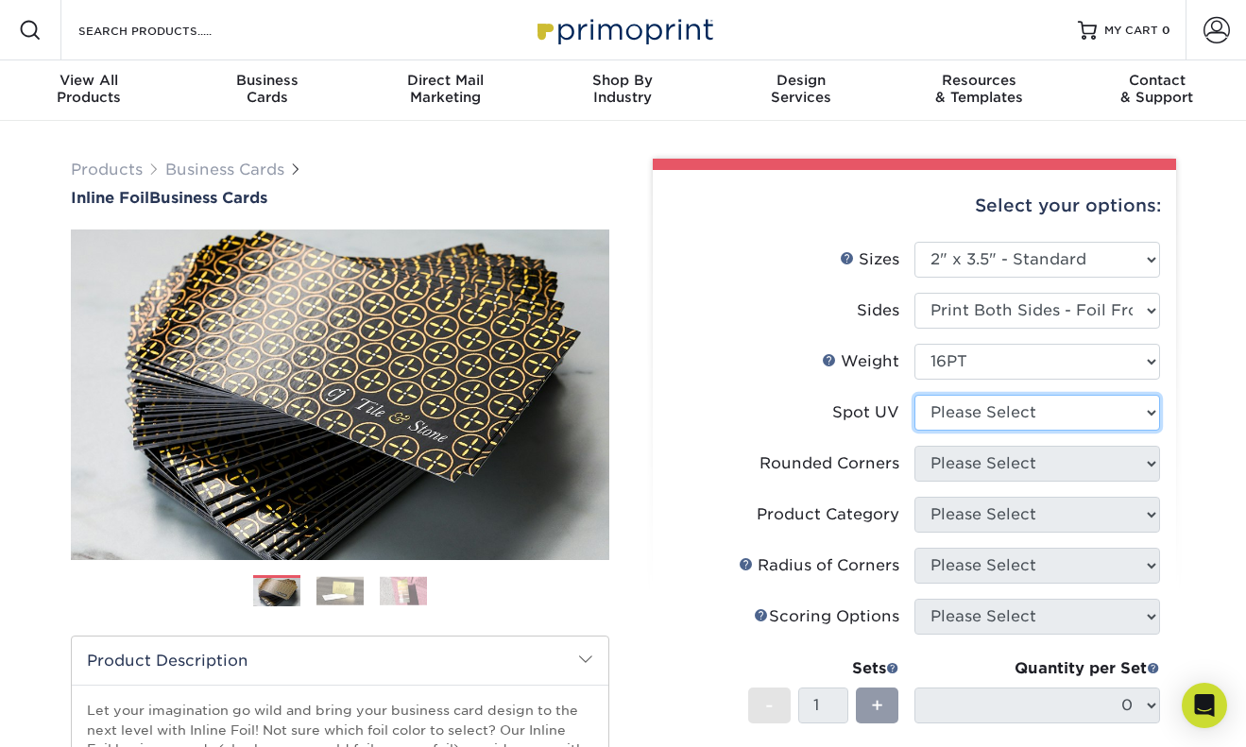
click at [956, 417] on select "Please Select No Spot UV Front and Back (Both Sides) Front Only Back Only" at bounding box center [1038, 413] width 246 height 36
select select "3"
click at [915, 395] on select "Please Select No Spot UV Front and Back (Both Sides) Front Only Back Only" at bounding box center [1038, 413] width 246 height 36
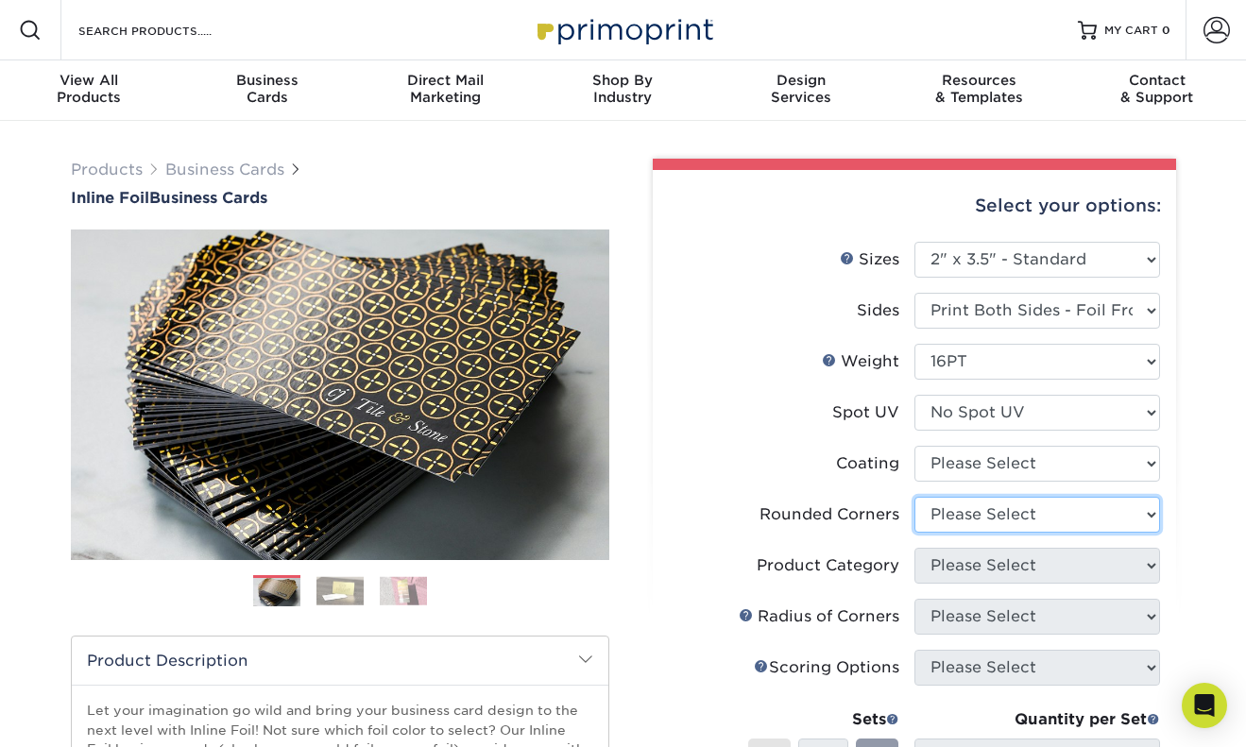
click at [958, 515] on select "Please Select Yes - Round 2 Corners Yes - Round 4 Corners No" at bounding box center [1038, 515] width 246 height 36
click at [915, 497] on select "Please Select Yes - Round 2 Corners Yes - Round 4 Corners No" at bounding box center [1038, 515] width 246 height 36
click at [958, 517] on select "Please Select Yes - Round 2 Corners Yes - Round 4 Corners No" at bounding box center [1038, 515] width 246 height 36
select select "7672df9e-0e0a-464d-8e1f-920c575e4da3"
click at [915, 497] on select "Please Select Yes - Round 2 Corners Yes - Round 4 Corners No" at bounding box center [1038, 515] width 246 height 36
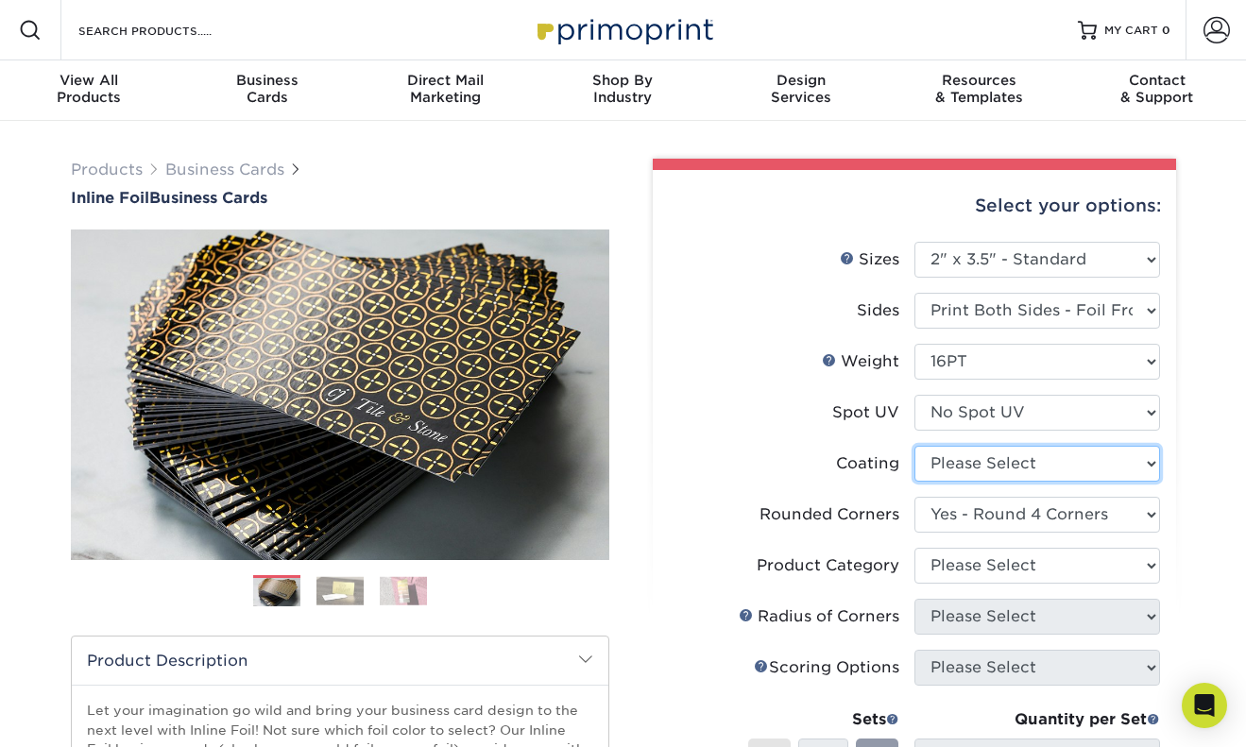
click at [949, 472] on select at bounding box center [1038, 464] width 246 height 36
select select "ae367451-b2b8-45df-a344-0f05b6a12993"
click at [915, 446] on select at bounding box center [1038, 464] width 246 height 36
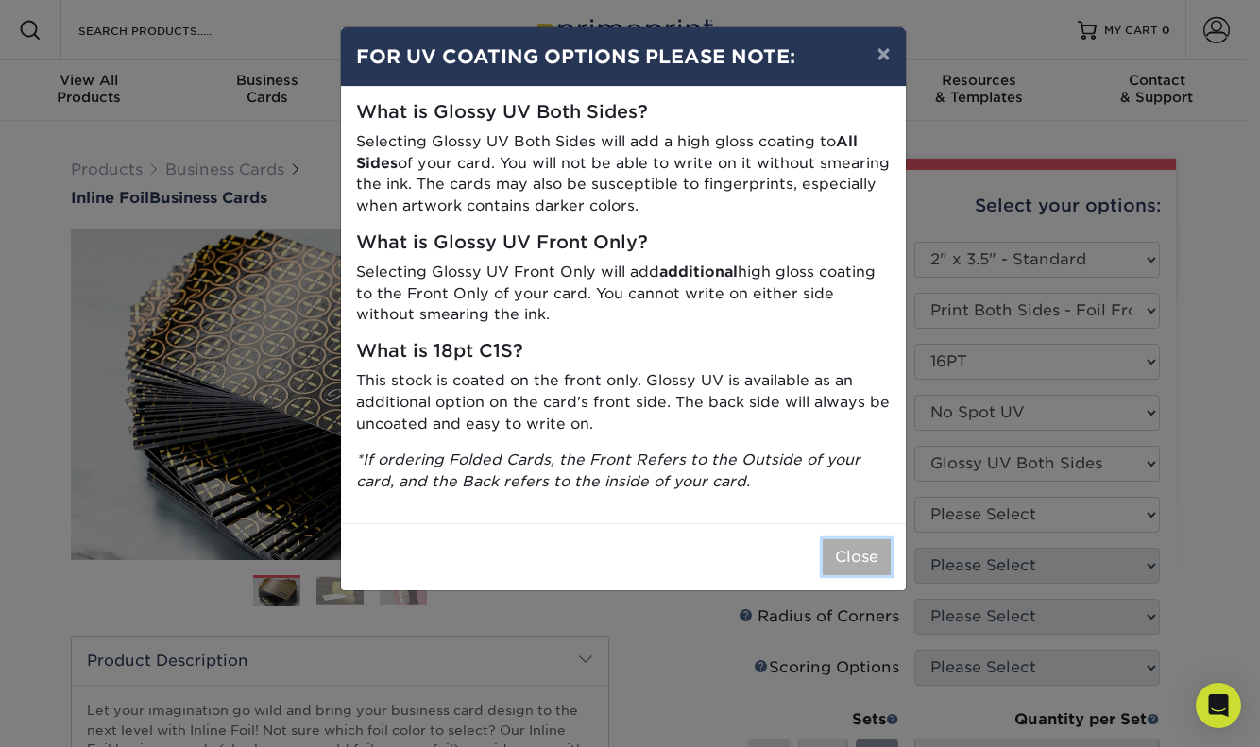
click at [852, 562] on button "Close" at bounding box center [857, 558] width 68 height 36
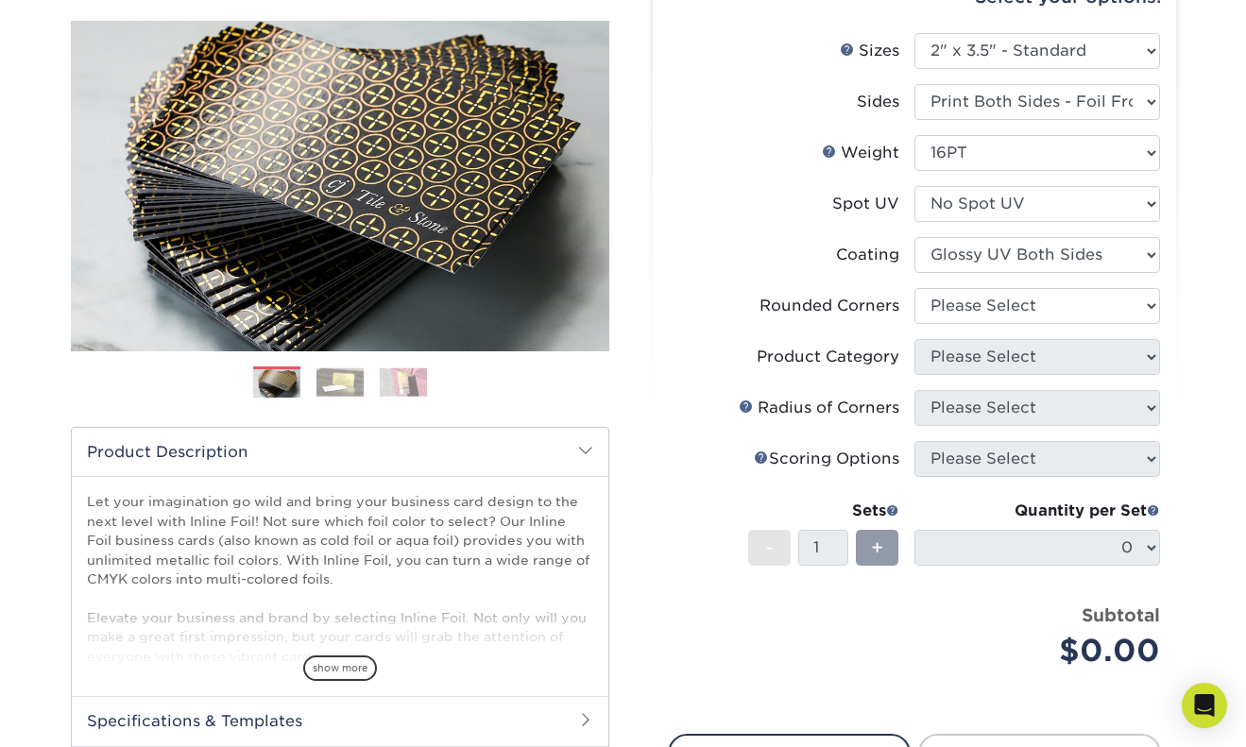
scroll to position [207, 0]
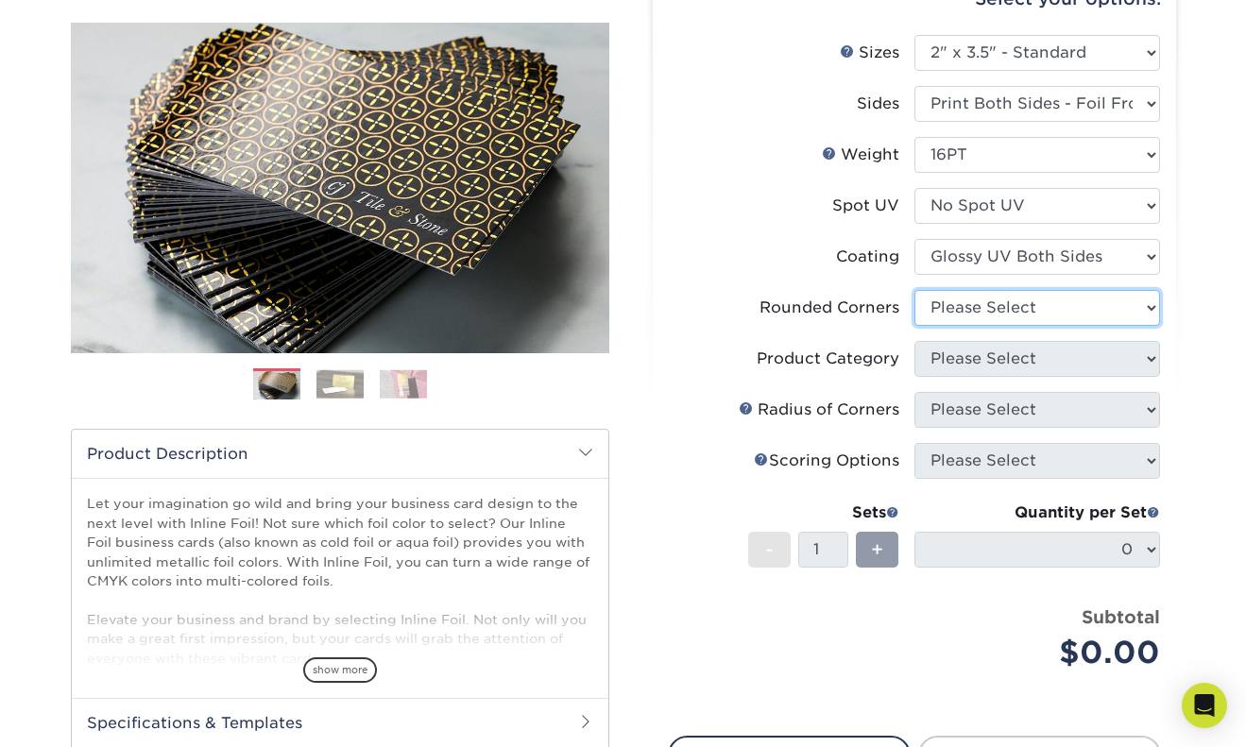
click at [997, 309] on select "Please Select Yes - Round 2 Corners Yes - Round 4 Corners No" at bounding box center [1038, 308] width 246 height 36
select select "7672df9e-0e0a-464d-8e1f-920c575e4da3"
click at [915, 290] on select "Please Select Yes - Round 2 Corners Yes - Round 4 Corners No" at bounding box center [1038, 308] width 246 height 36
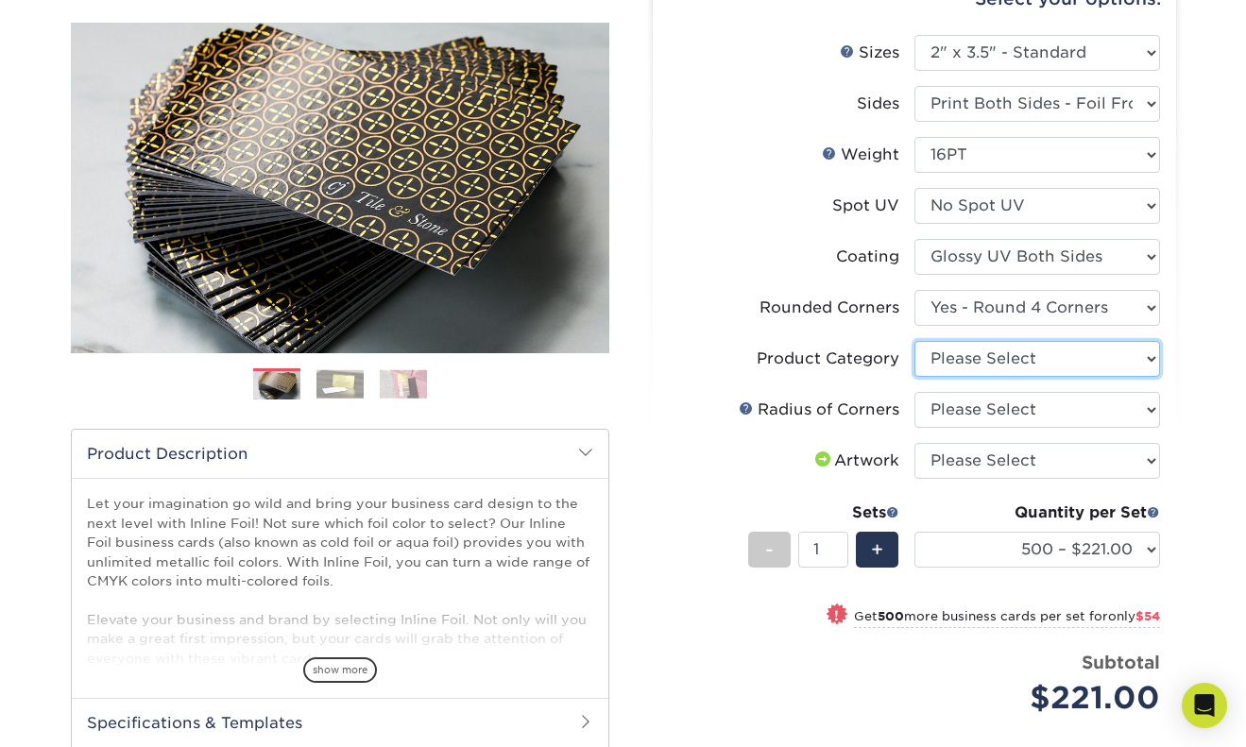
click at [997, 364] on select "Please Select Business Cards" at bounding box center [1038, 359] width 246 height 36
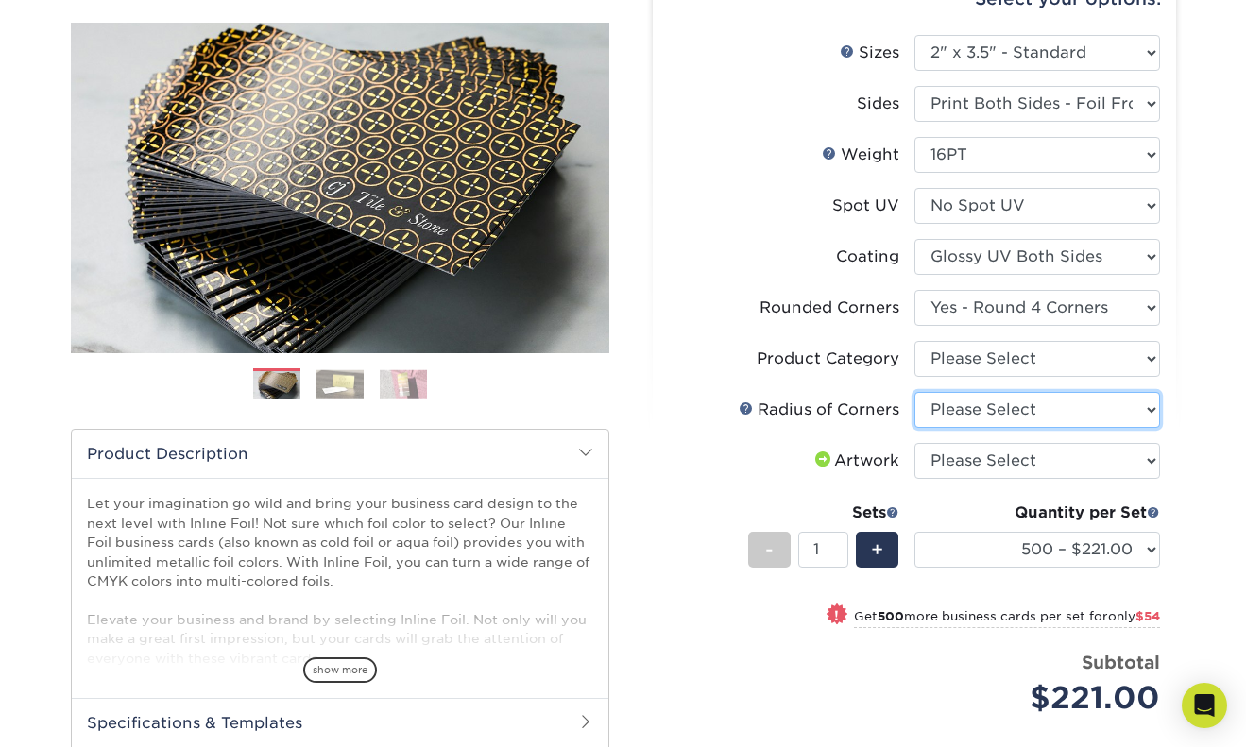
click at [962, 413] on select "Please Select Rounded 1/8" Rounded 1/4"" at bounding box center [1038, 410] width 246 height 36
select select "479fbfe7-6a0c-4895-8c9a-81739b7486c9"
click at [915, 392] on select "Please Select Rounded 1/8" Rounded 1/4"" at bounding box center [1038, 410] width 246 height 36
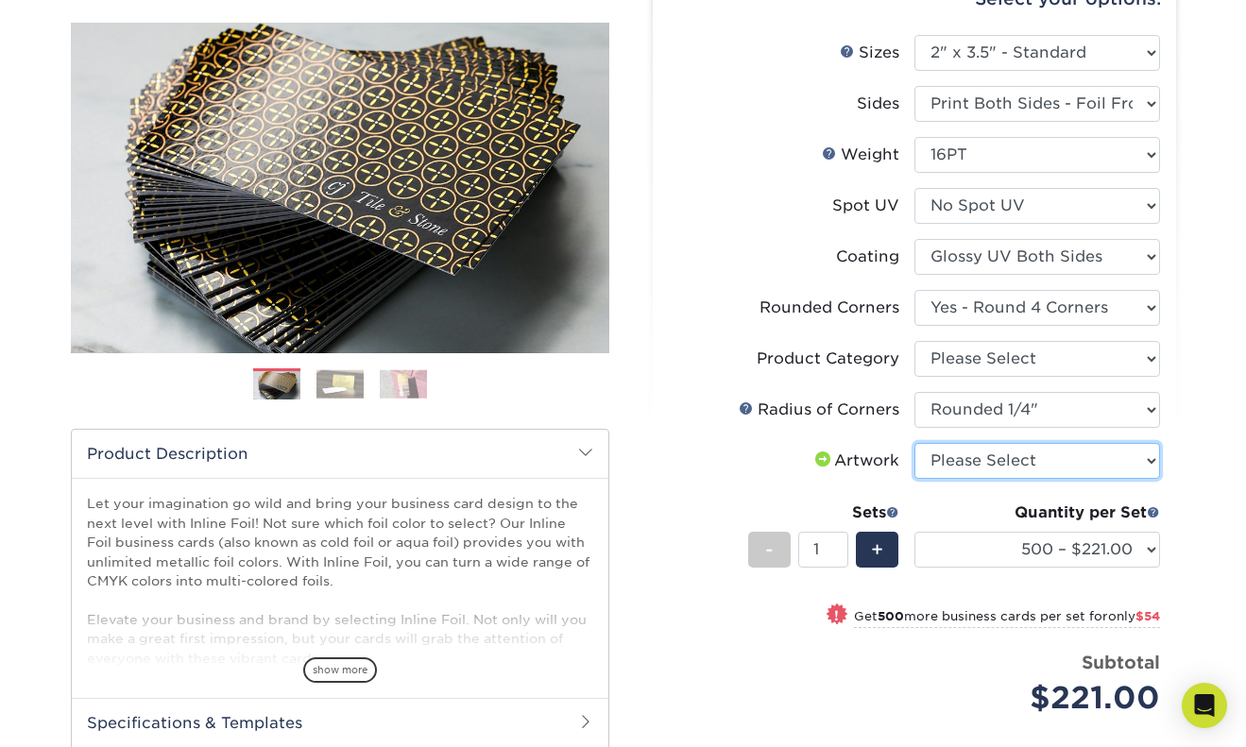
click at [977, 459] on select "Please Select I will upload files I need a design - $100" at bounding box center [1038, 461] width 246 height 36
select select "upload"
click at [915, 443] on select "Please Select I will upload files I need a design - $100" at bounding box center [1038, 461] width 246 height 36
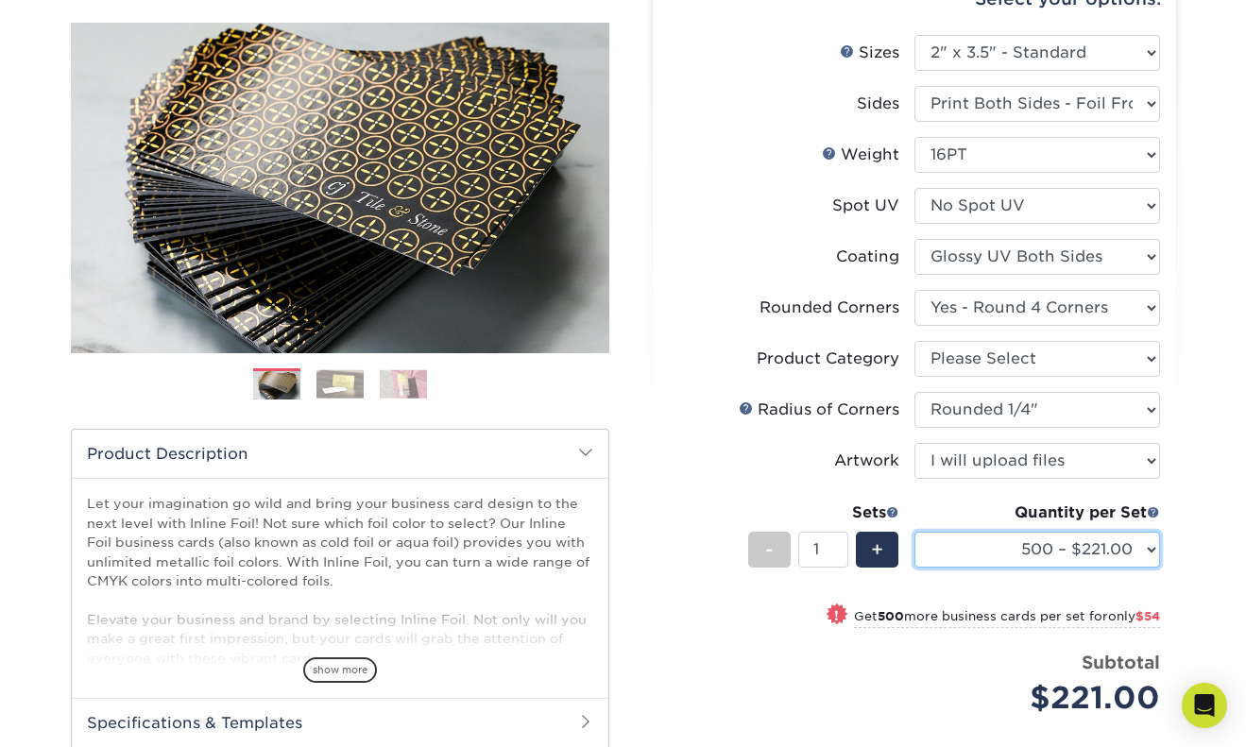
click at [1016, 556] on select "500 – $221.00 1000 – $275.00 2500 – $572.00 5000 – $846.00" at bounding box center [1038, 550] width 246 height 36
select select "5000 – $846.00"
click at [915, 532] on select "500 – $221.00 1000 – $275.00 2500 – $572.00 5000 – $846.00" at bounding box center [1038, 550] width 246 height 36
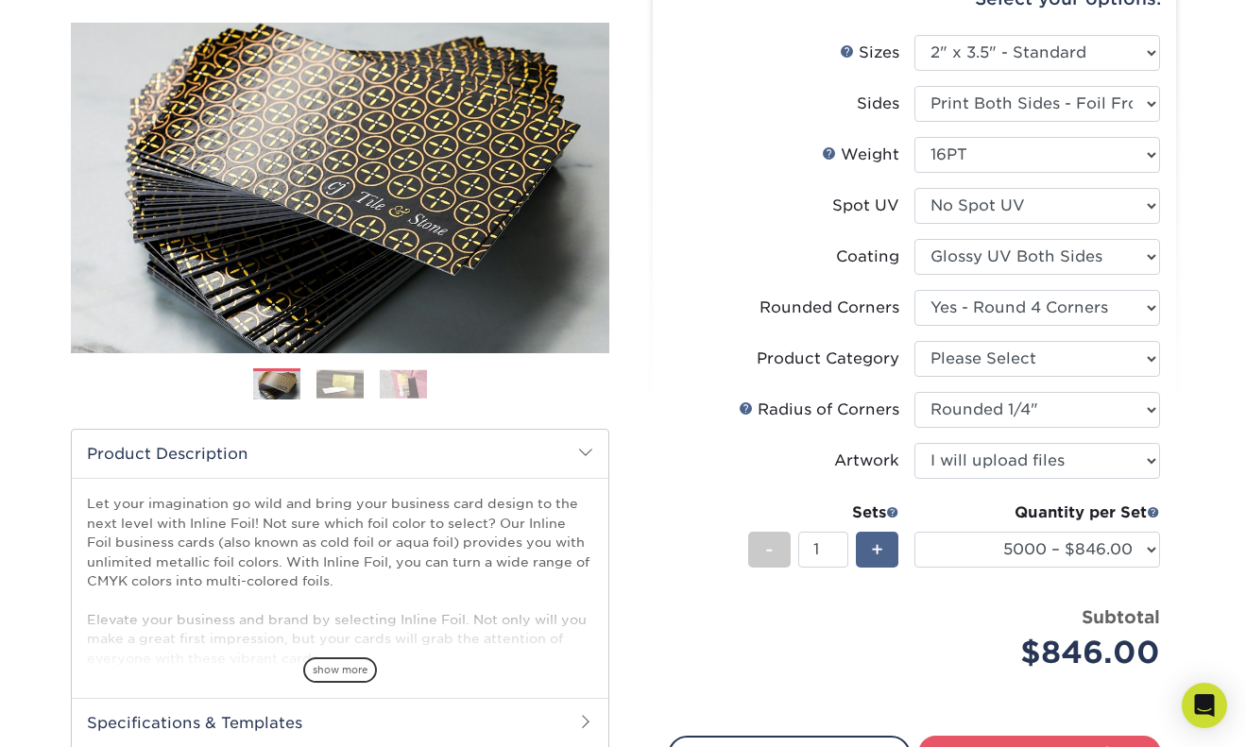
click at [879, 556] on span "+" at bounding box center [877, 550] width 12 height 28
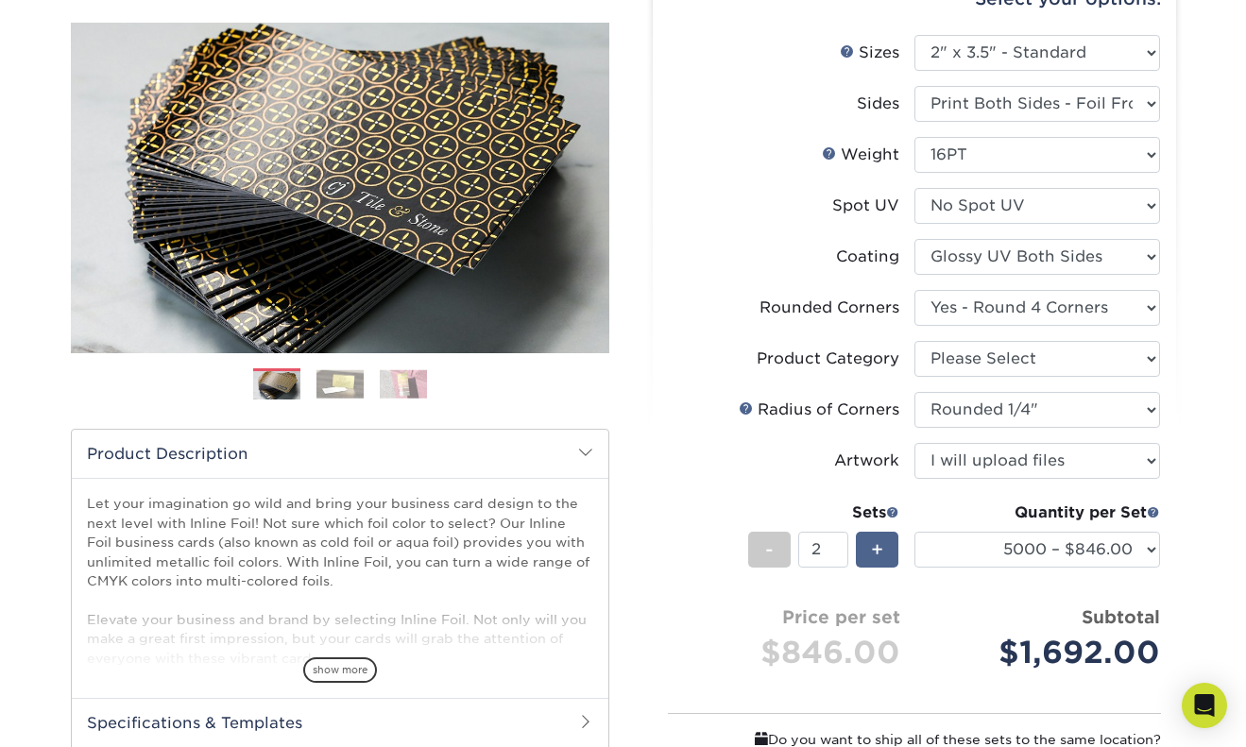
click at [879, 556] on span "+" at bounding box center [877, 550] width 12 height 28
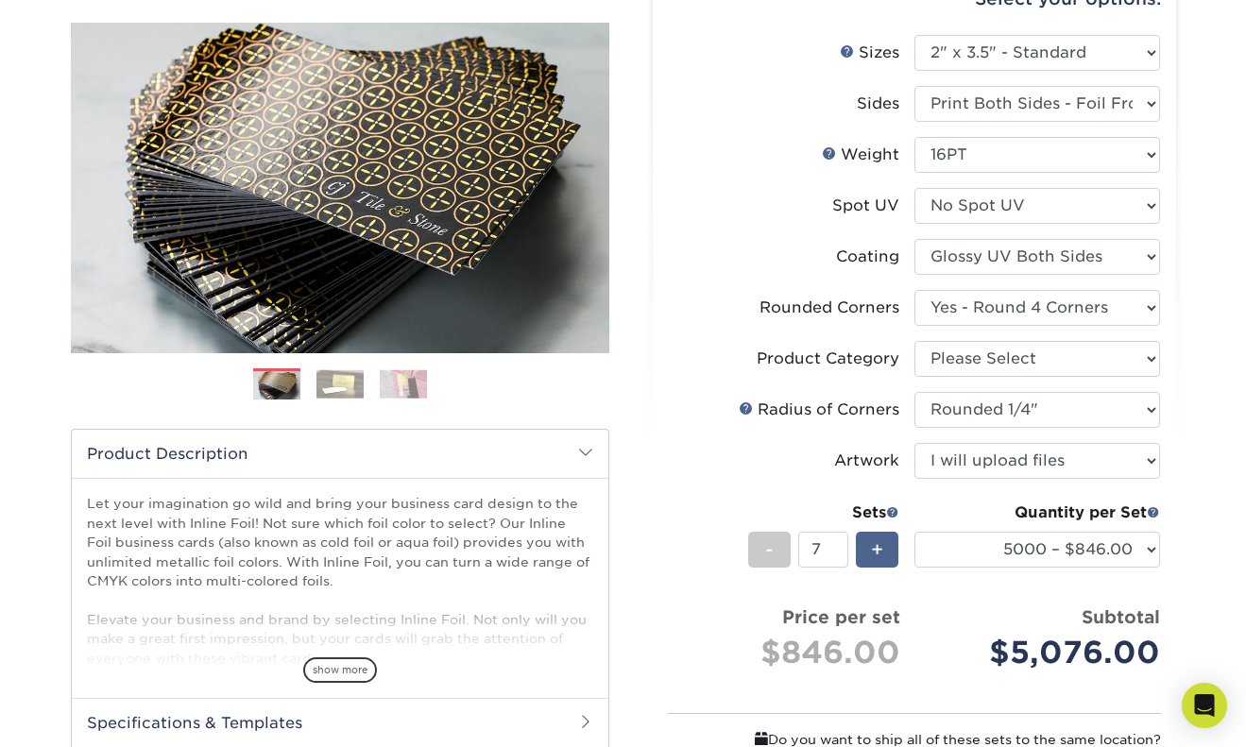
click at [879, 556] on span "+" at bounding box center [877, 550] width 12 height 28
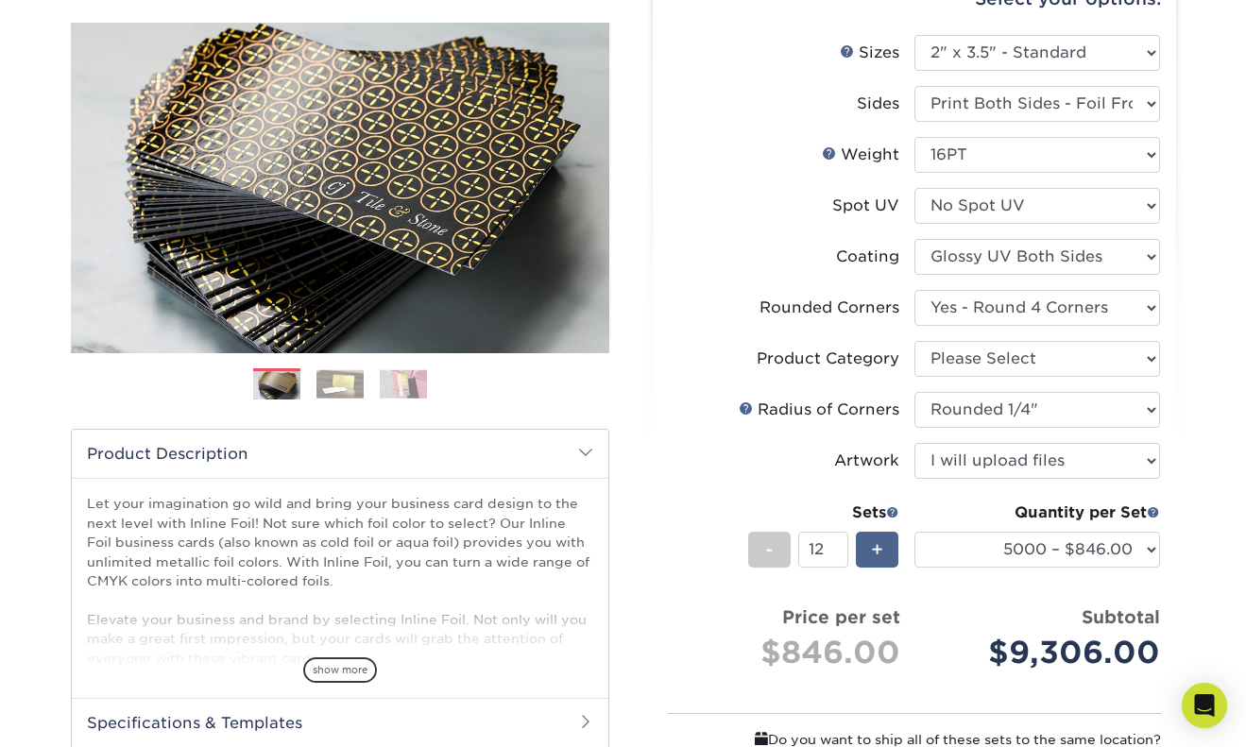
click at [879, 556] on span "+" at bounding box center [877, 550] width 12 height 28
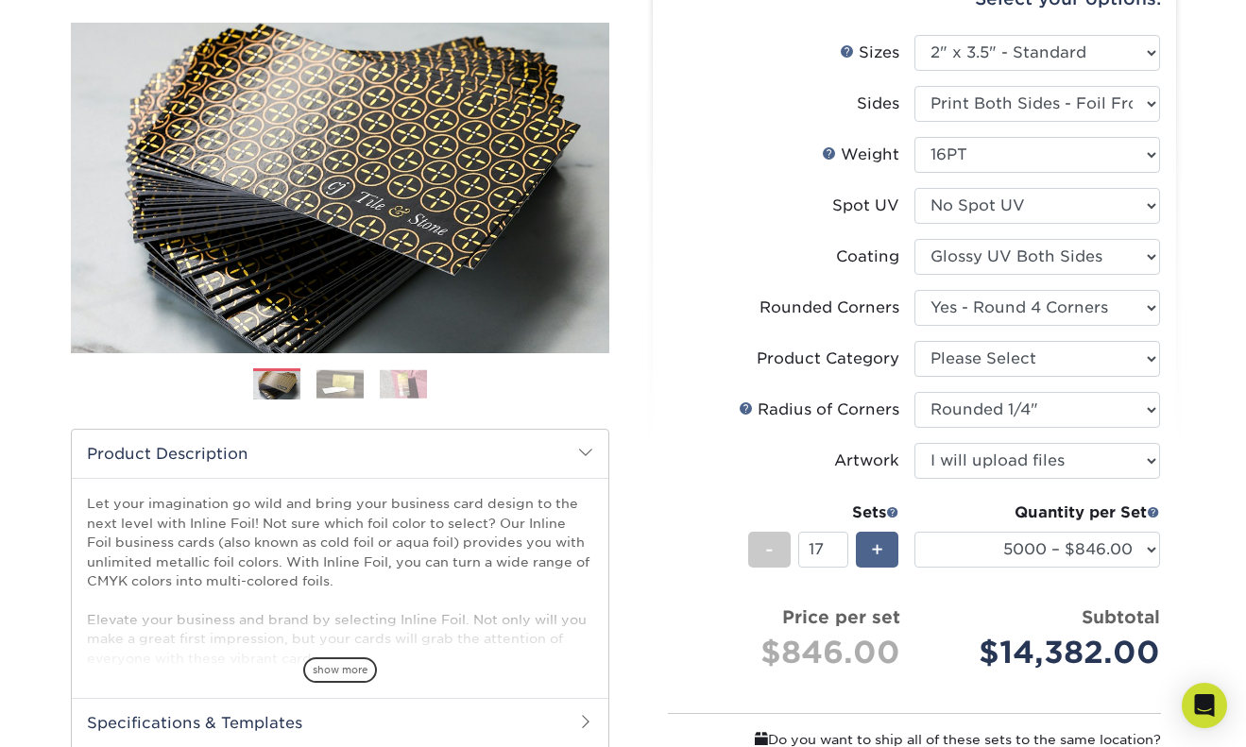
click at [879, 556] on span "+" at bounding box center [877, 550] width 12 height 28
type input "18"
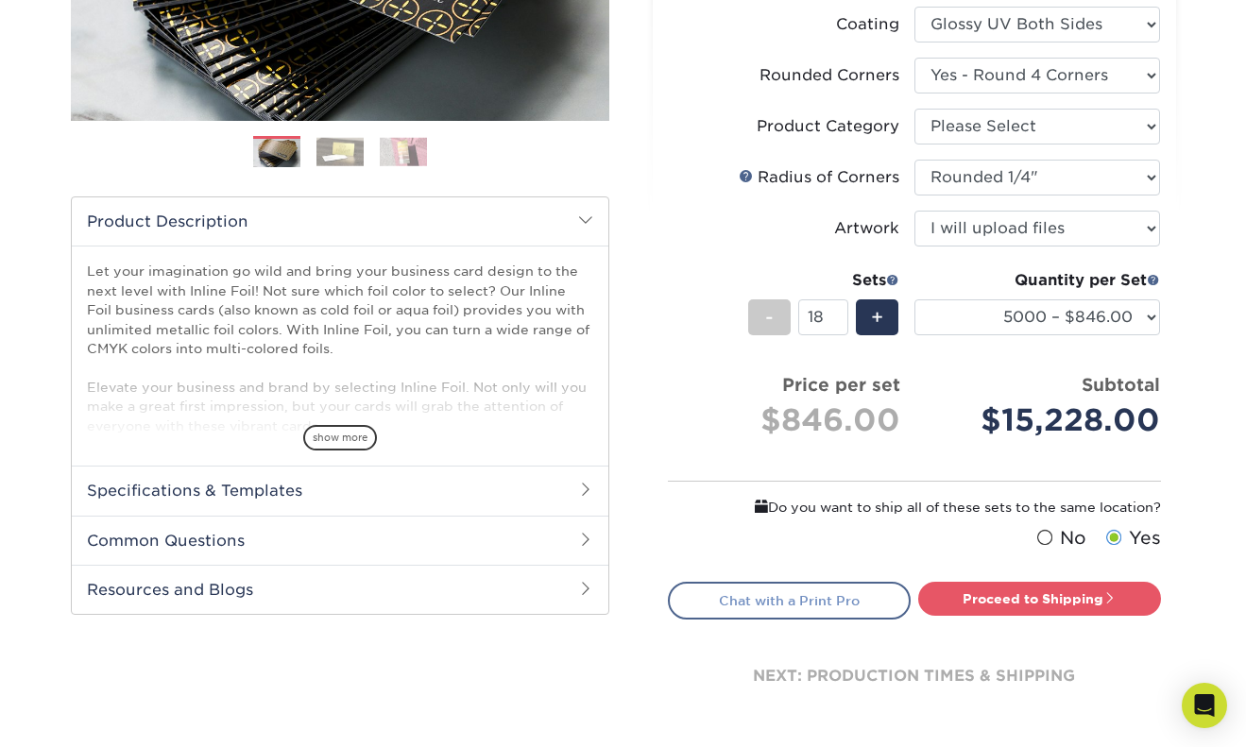
scroll to position [421, 0]
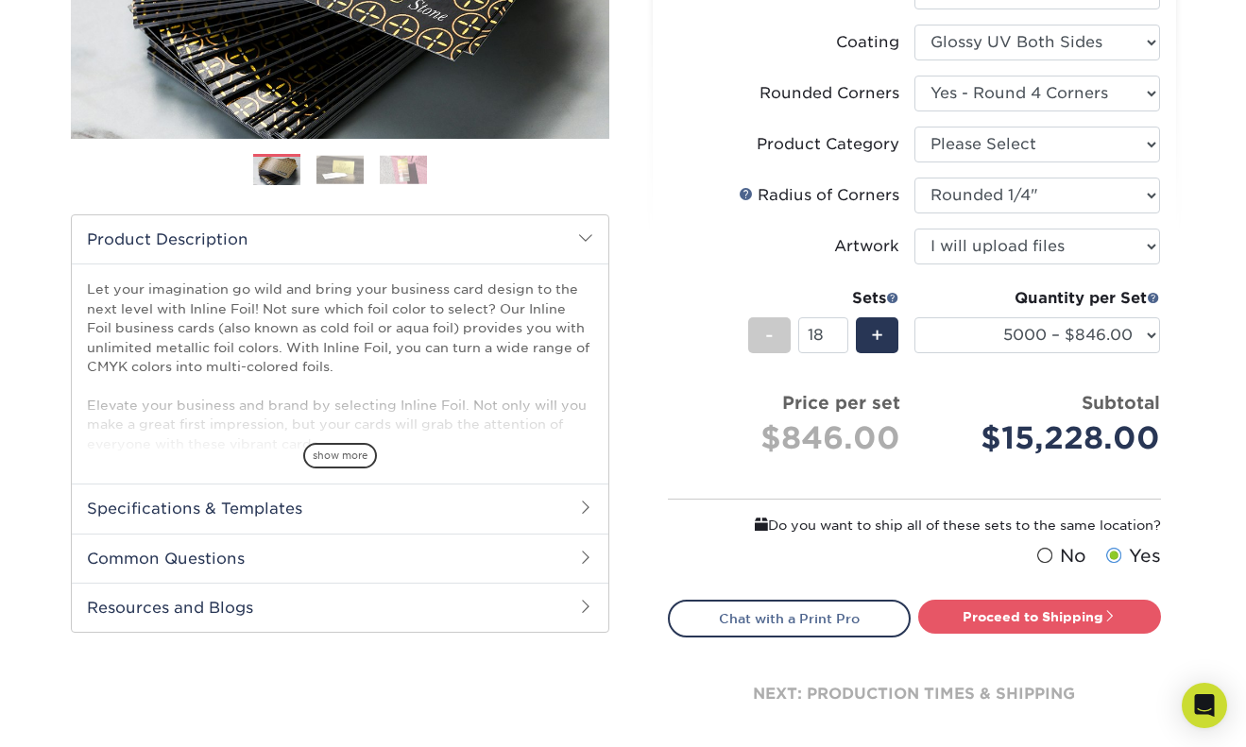
click at [352, 470] on div "Let your imagination go wild and bring your business card design to the next le…" at bounding box center [340, 374] width 537 height 220
click at [342, 464] on span "show more" at bounding box center [340, 456] width 74 height 26
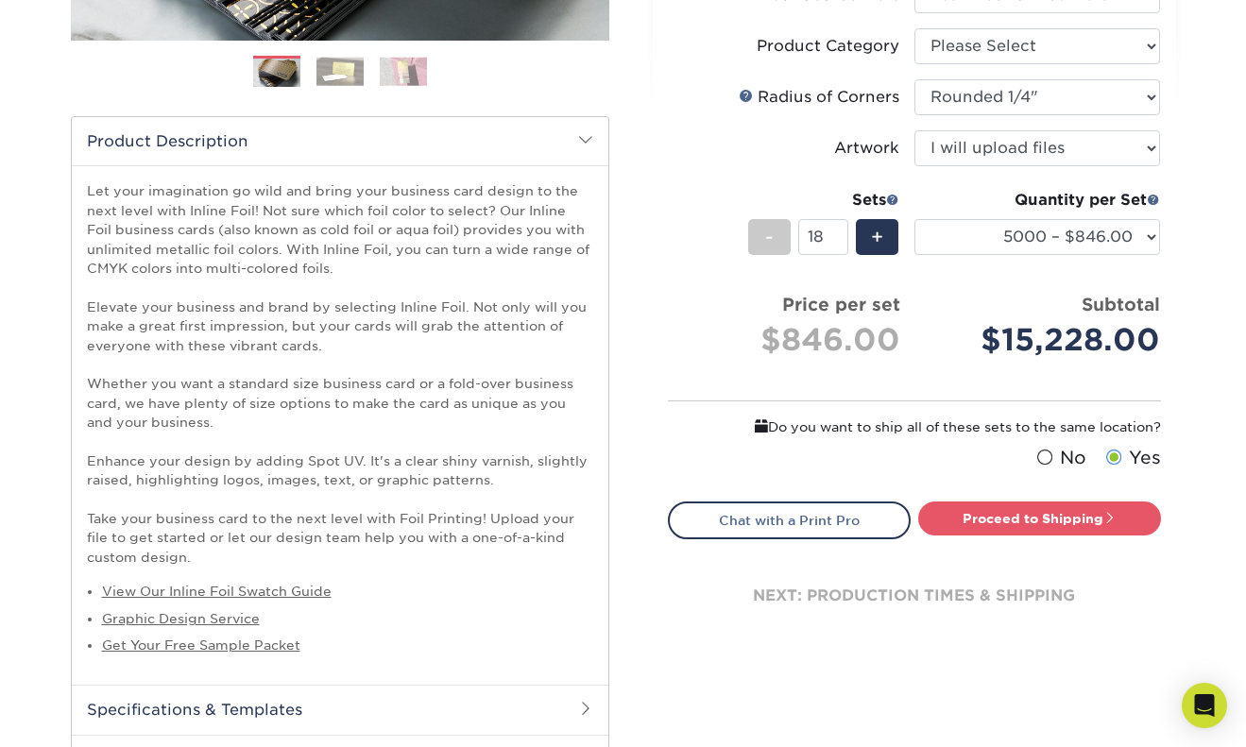
scroll to position [482, 0]
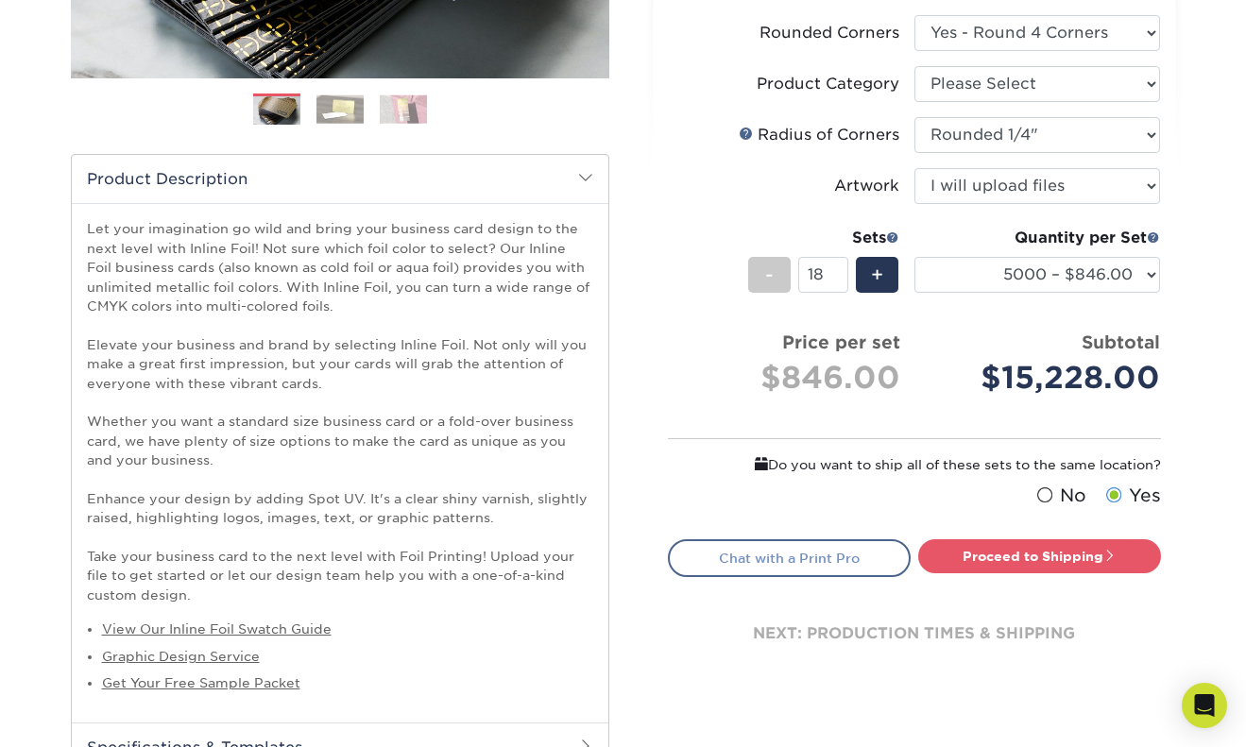
click at [814, 568] on link "Chat with a Print Pro" at bounding box center [789, 559] width 243 height 38
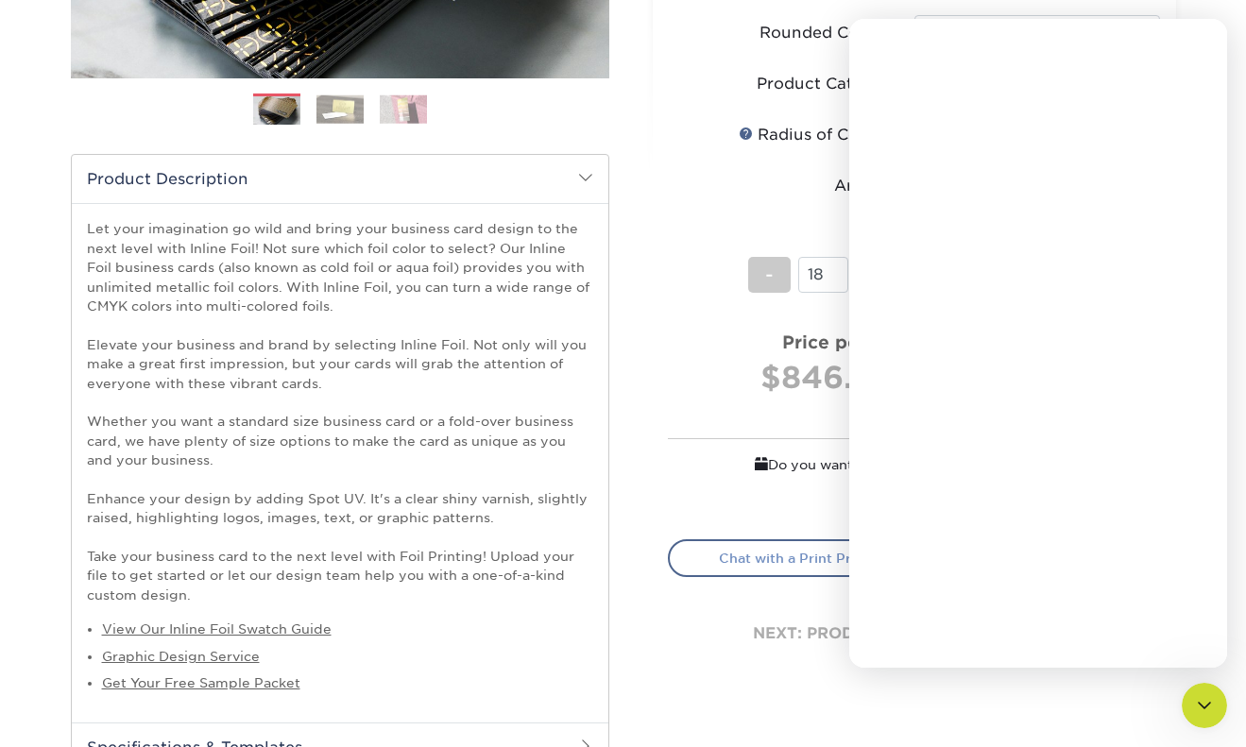
scroll to position [0, 0]
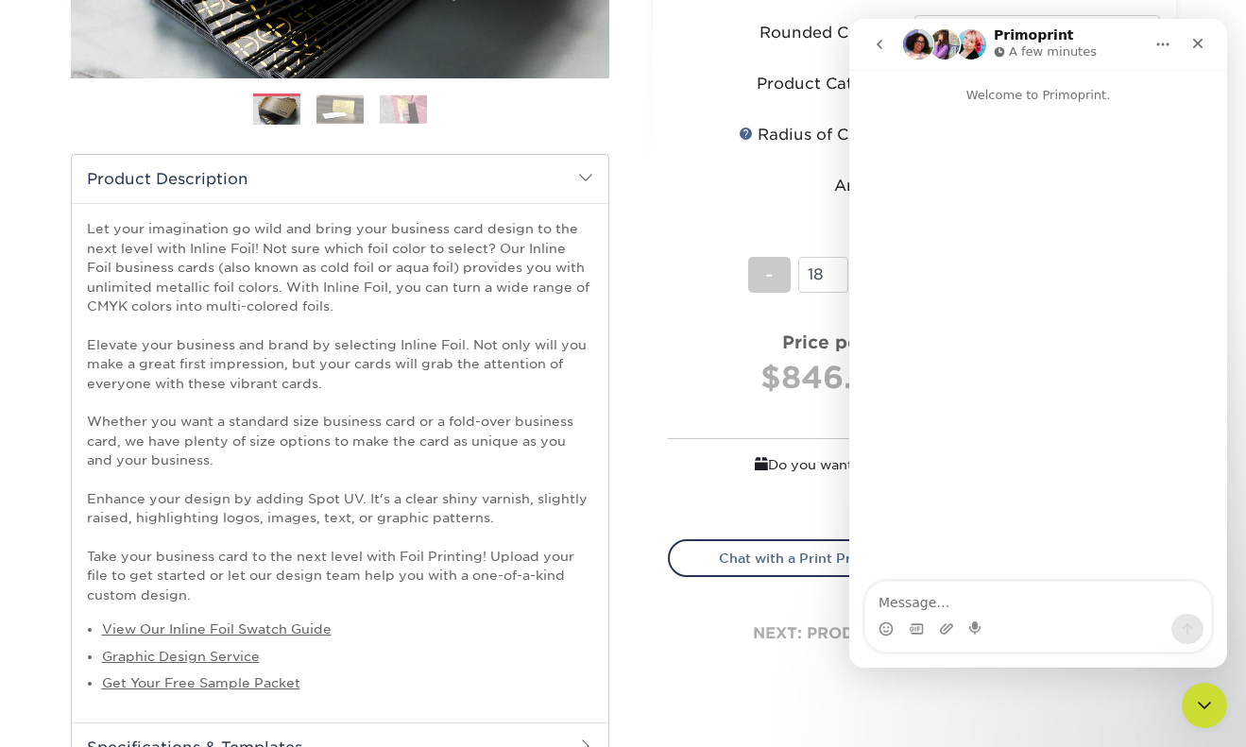
click at [820, 633] on div "next: production times & shipping" at bounding box center [914, 633] width 493 height 113
click at [1202, 39] on icon "Close" at bounding box center [1198, 44] width 10 height 10
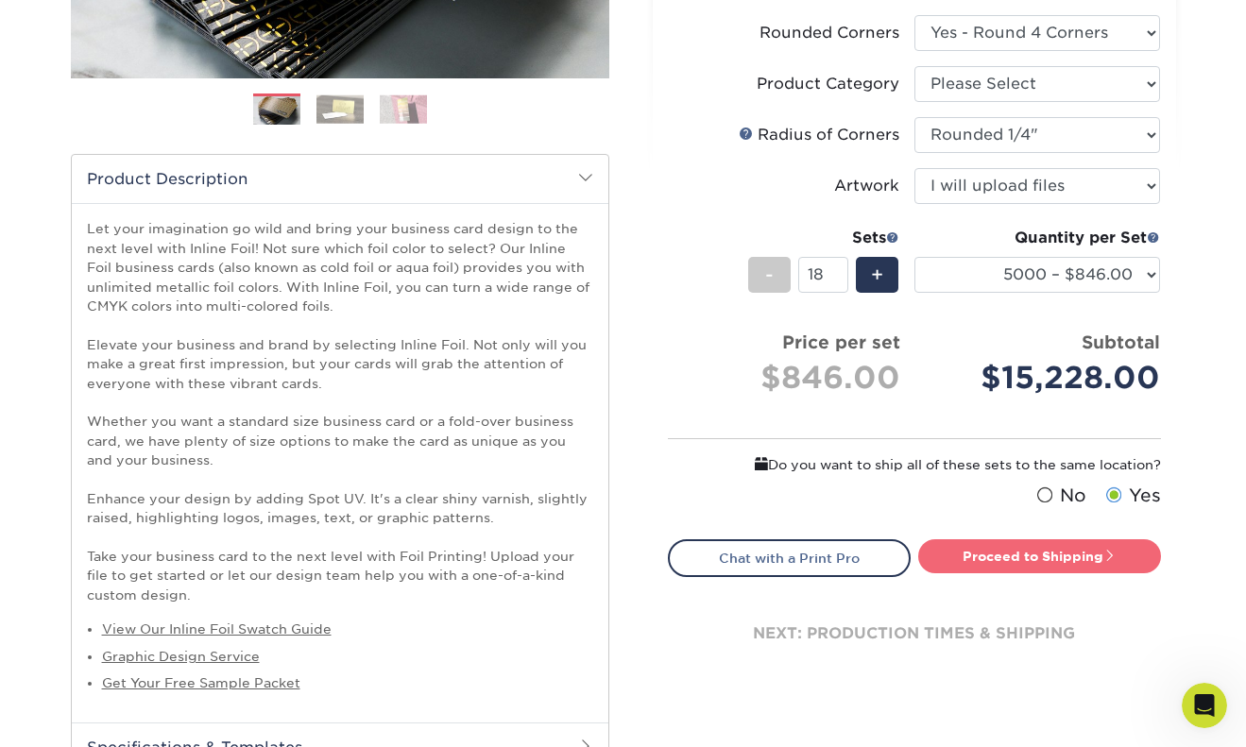
click at [1063, 558] on link "Proceed to Shipping" at bounding box center [1039, 557] width 243 height 34
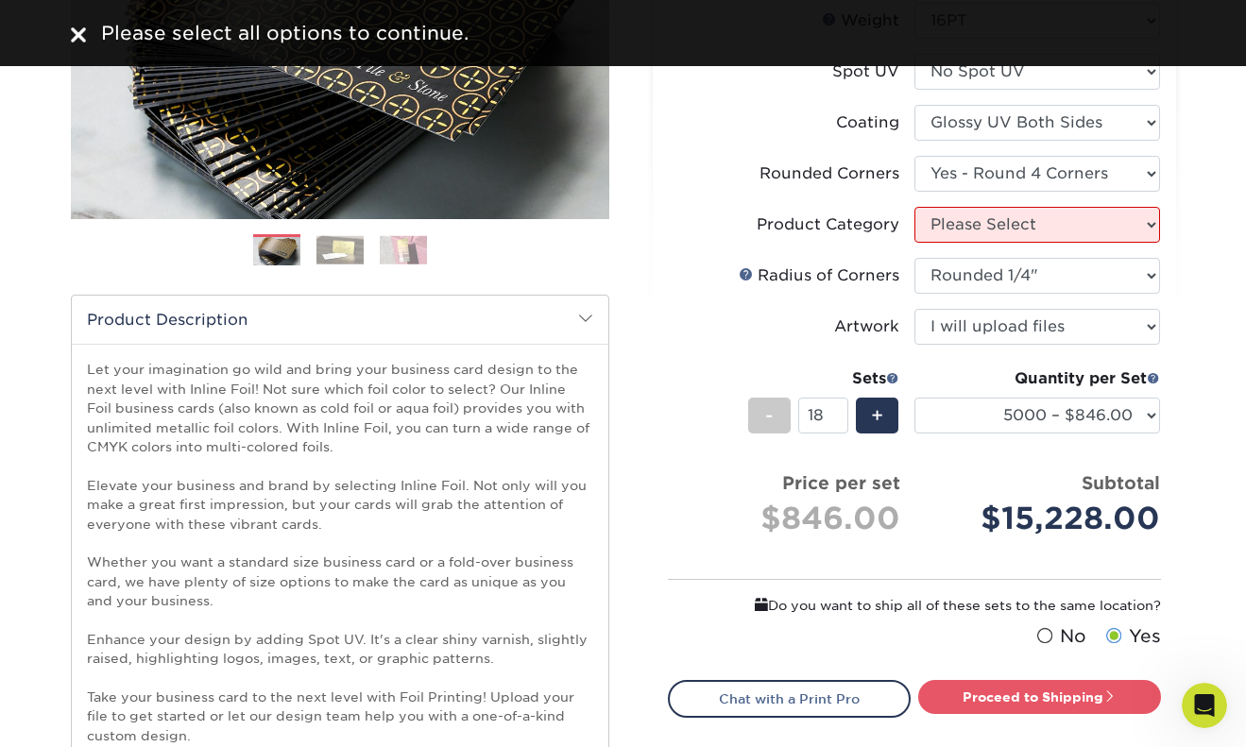
scroll to position [328, 0]
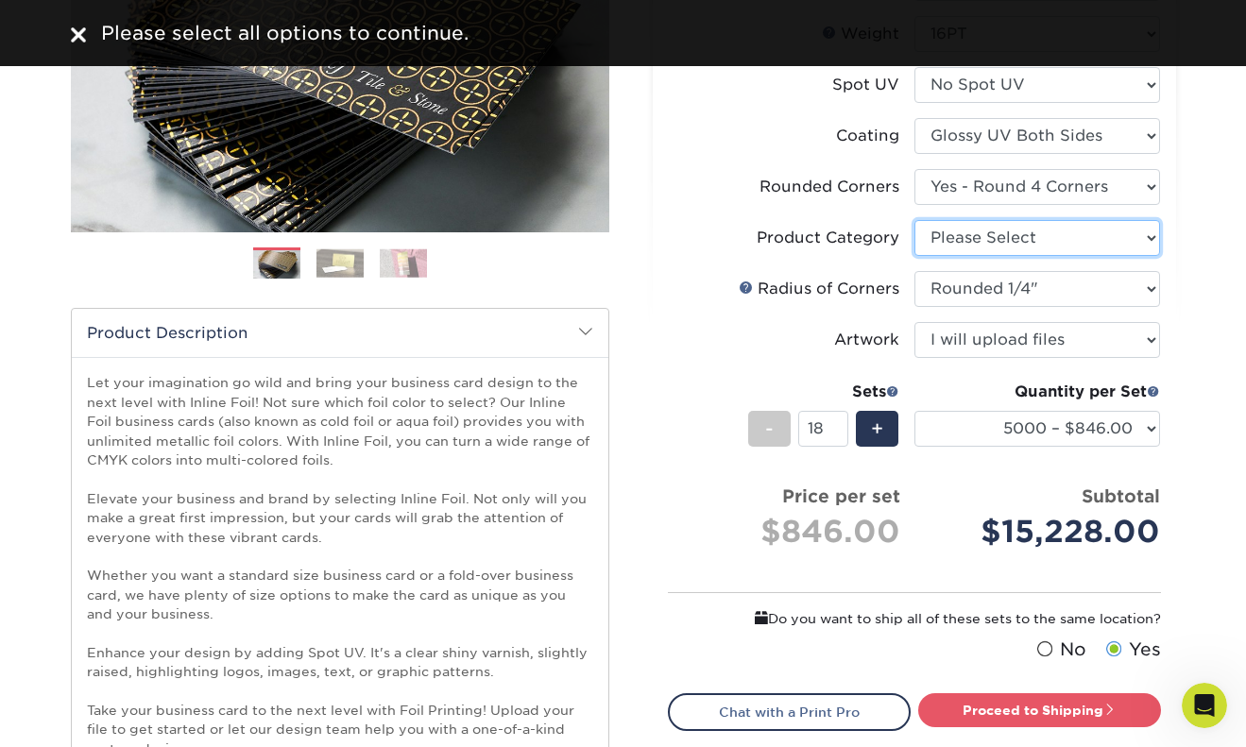
click at [1000, 237] on select "Please Select Business Cards" at bounding box center [1038, 238] width 246 height 36
select select "3b5148f1-0588-4f88-a218-97bcfdce65c1"
click at [915, 220] on select "Please Select Business Cards" at bounding box center [1038, 238] width 246 height 36
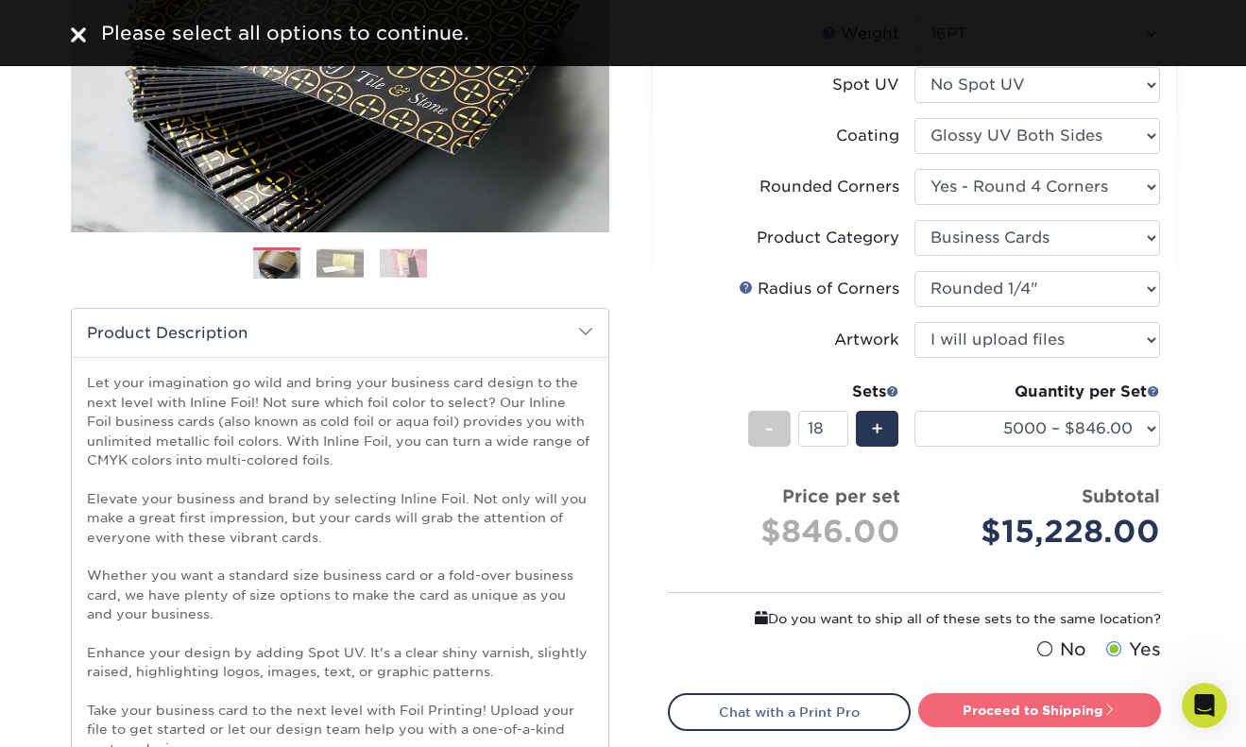
click at [1025, 718] on link "Proceed to Shipping" at bounding box center [1039, 711] width 243 height 34
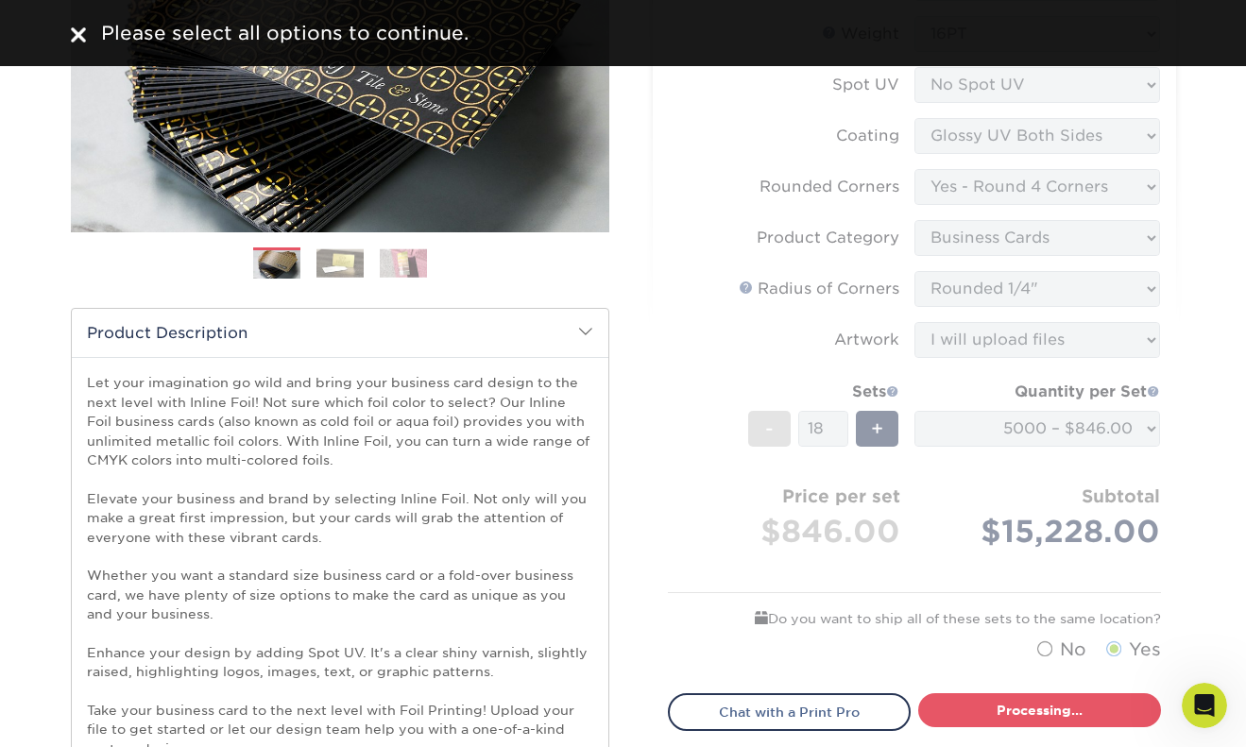
select select "5e2249a0-89f2-4058-9b97-af313f735fed"
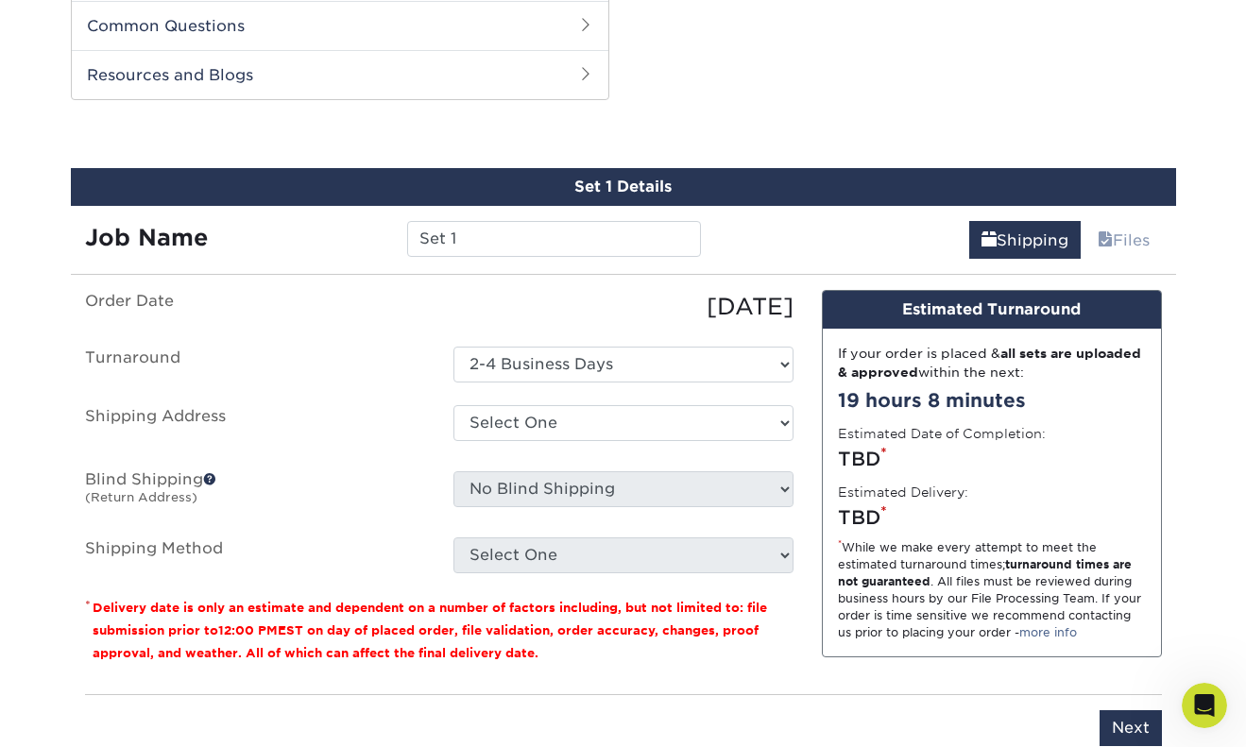
scroll to position [1153, 0]
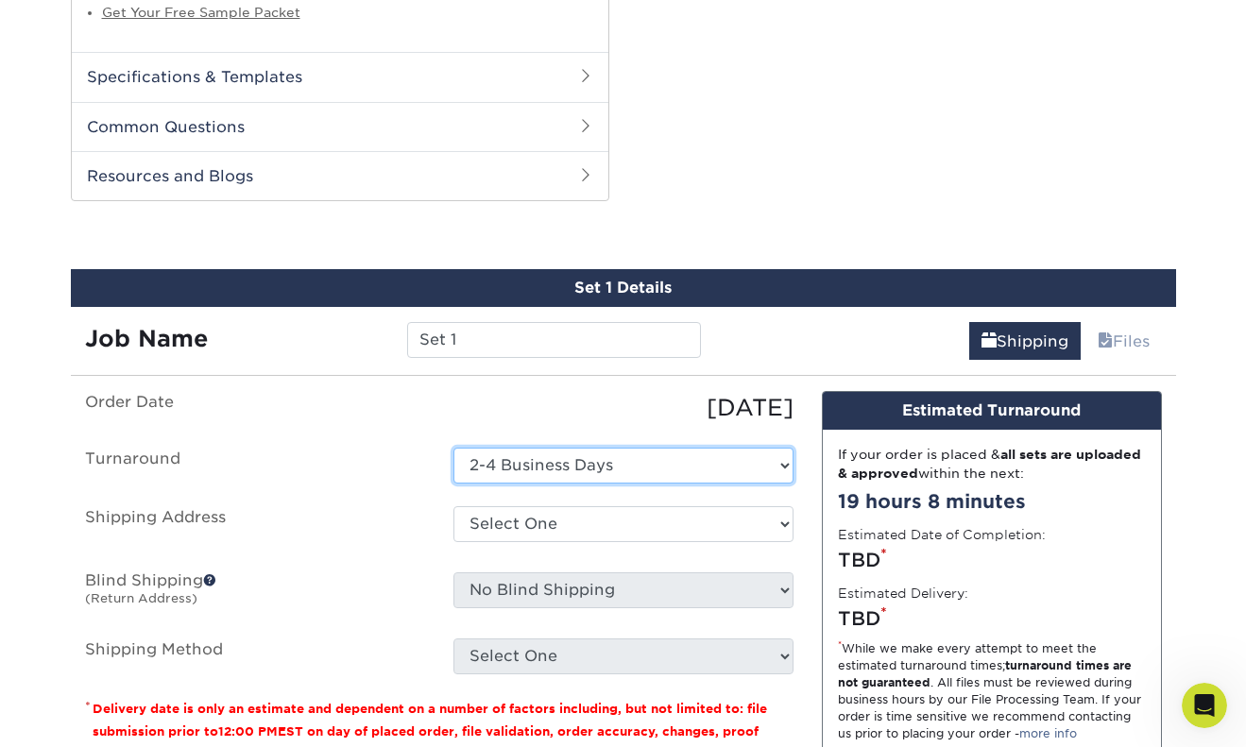
click at [626, 461] on select "Select One 2-4 Business Days" at bounding box center [624, 466] width 340 height 36
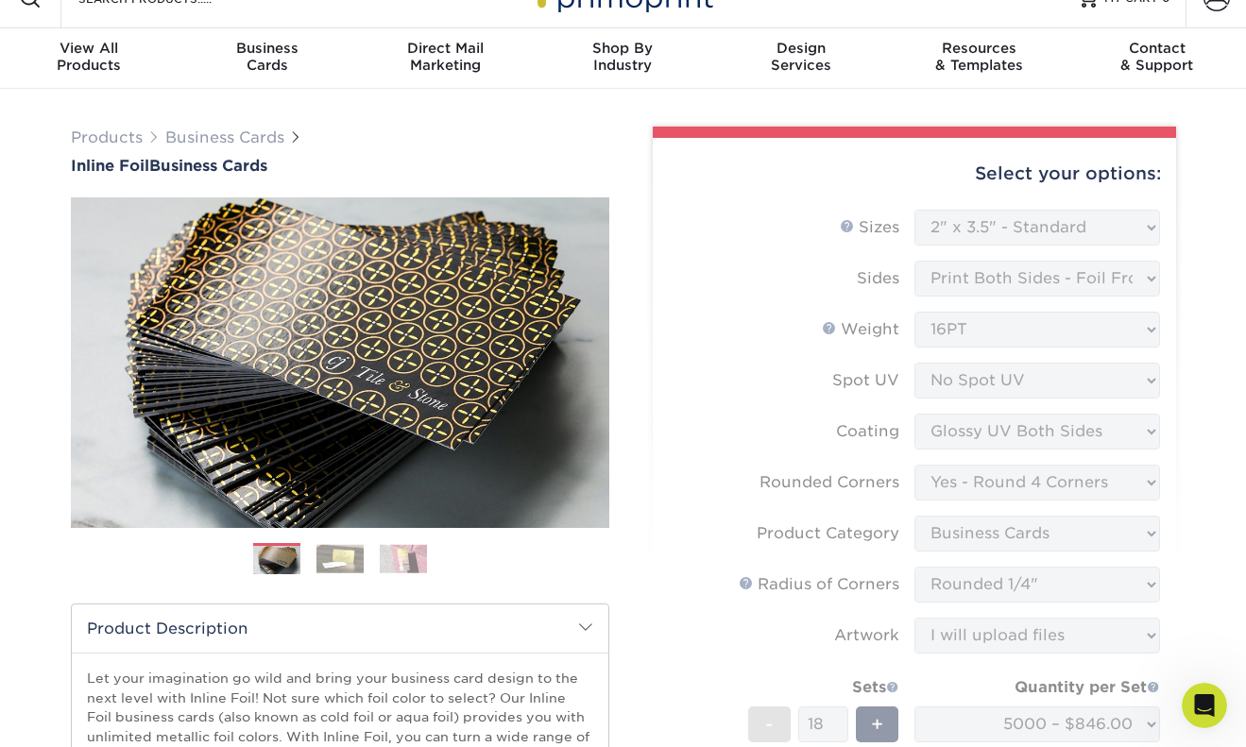
scroll to position [20, 0]
